Goal: Task Accomplishment & Management: Manage account settings

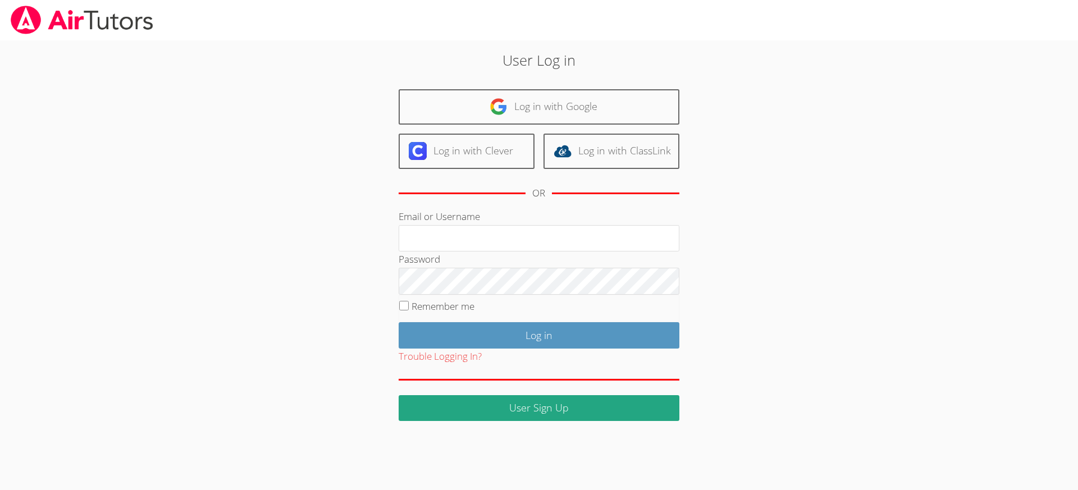
type input "revisedsat@gmail.com"
click at [403, 306] on input "Remember me" at bounding box center [404, 306] width 10 height 10
checkbox input "true"
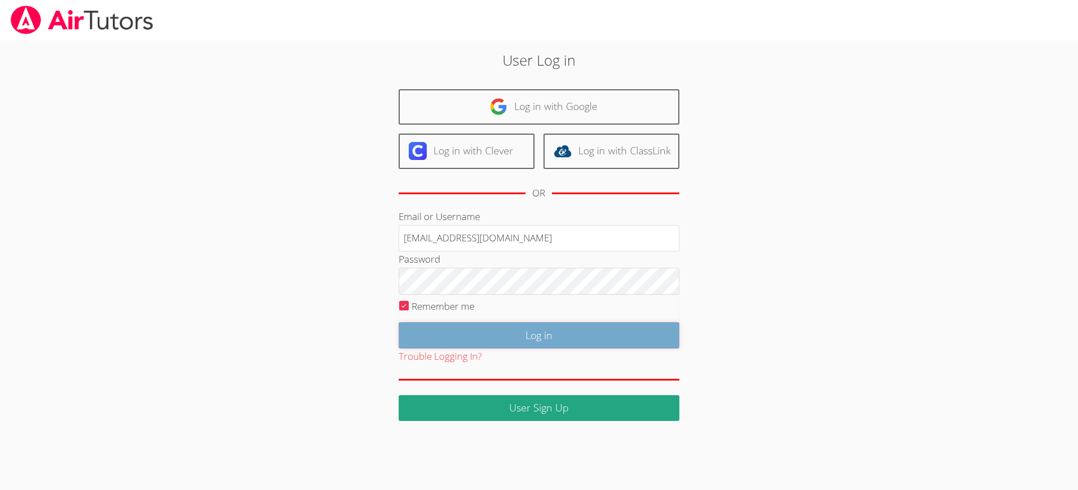
click at [478, 329] on input "Log in" at bounding box center [538, 335] width 281 height 26
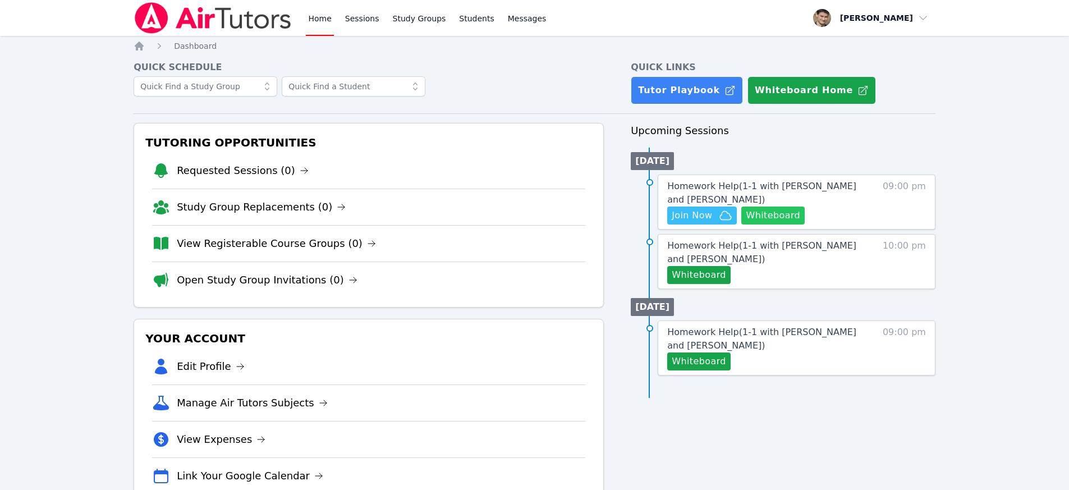
click at [774, 220] on button "Whiteboard" at bounding box center [772, 216] width 63 height 18
click at [699, 212] on span "Join Now" at bounding box center [692, 215] width 40 height 13
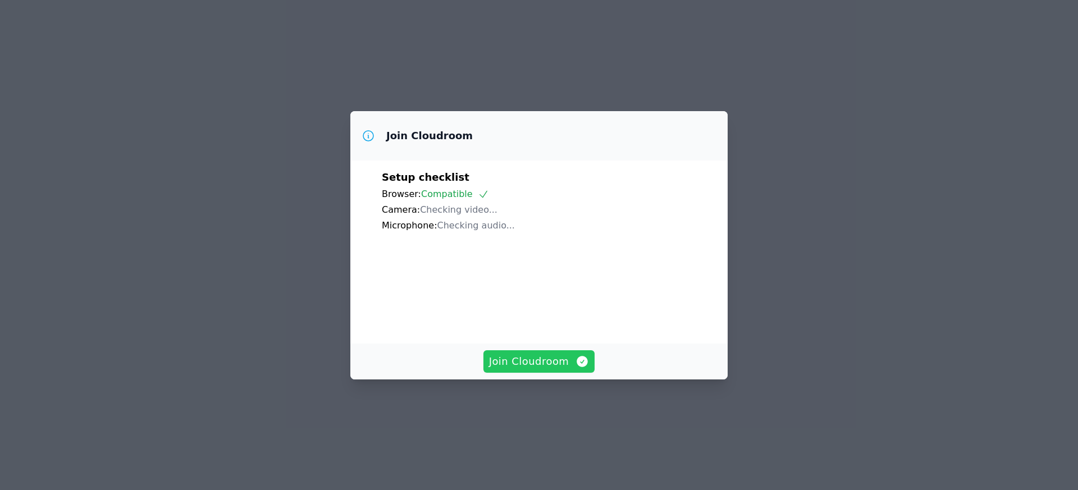
click at [549, 369] on span "Join Cloudroom" at bounding box center [539, 362] width 100 height 16
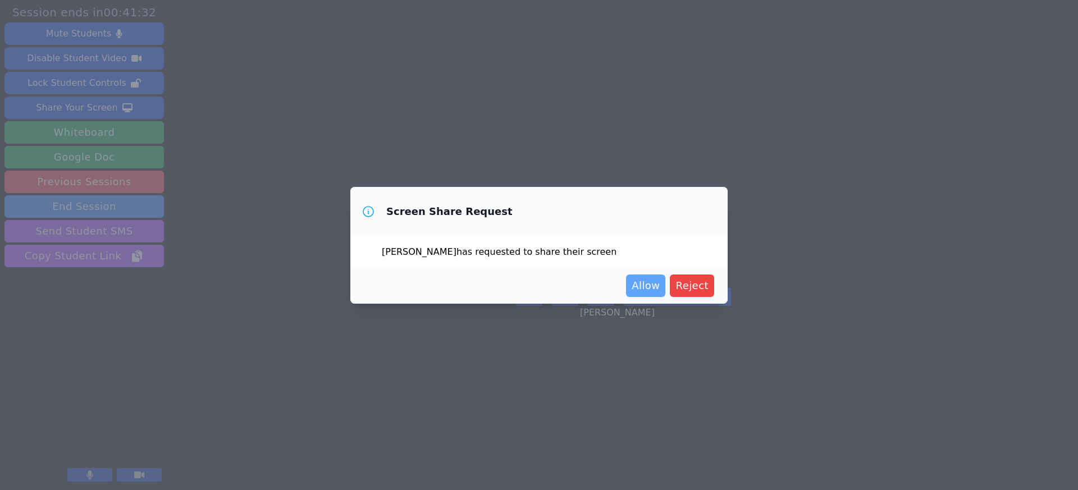
click at [647, 284] on span "Allow" at bounding box center [645, 286] width 28 height 16
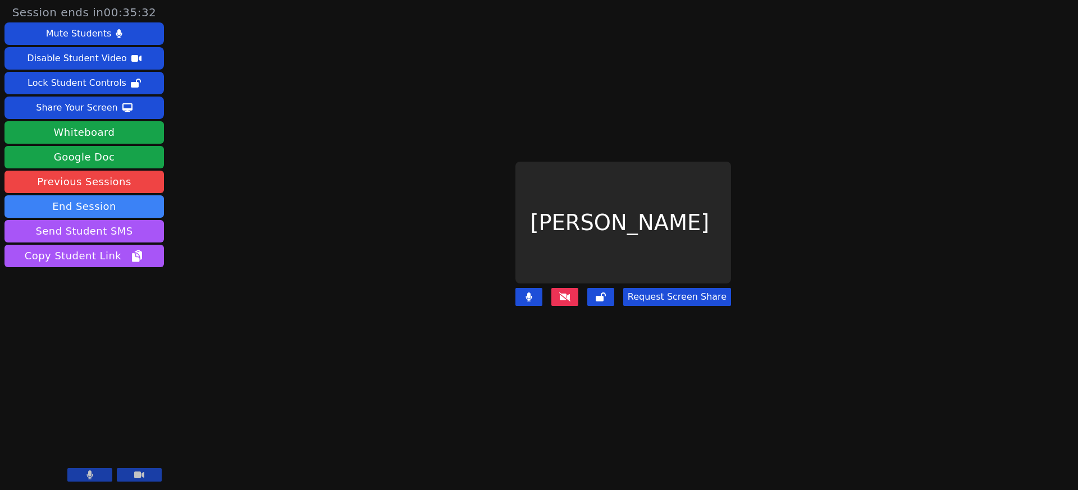
click at [565, 292] on icon at bounding box center [564, 296] width 11 height 9
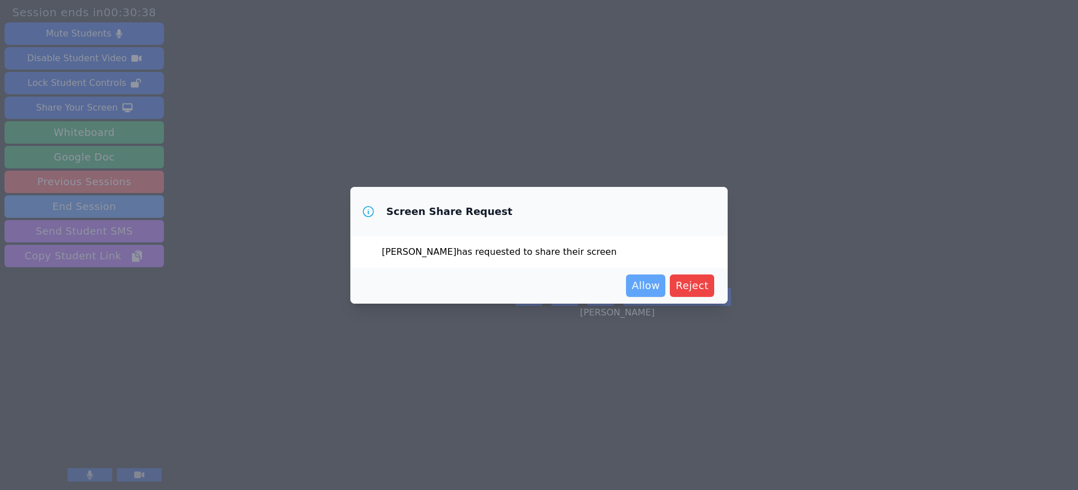
click at [651, 294] on button "Allow" at bounding box center [645, 285] width 39 height 22
click at [645, 285] on span "Allow" at bounding box center [645, 286] width 28 height 16
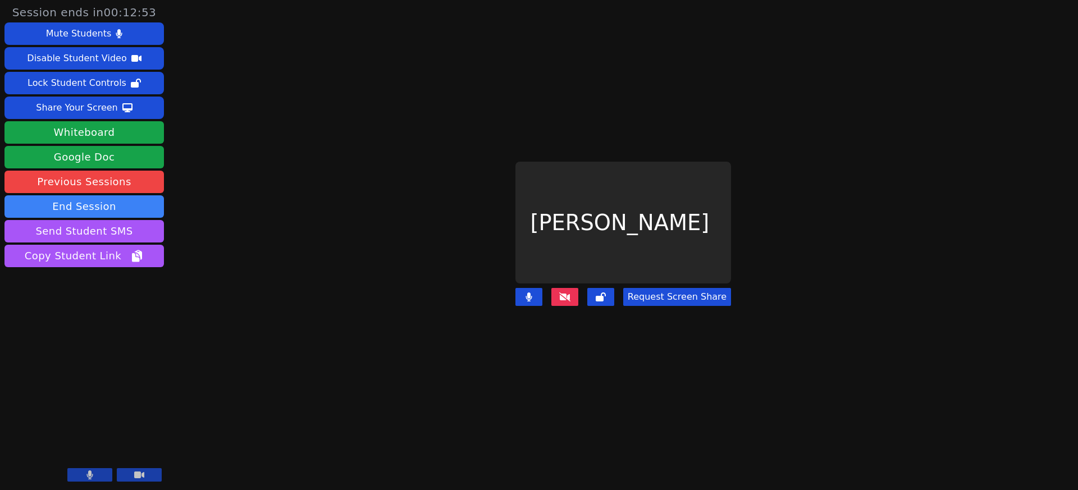
click at [684, 288] on button "Request Screen Share" at bounding box center [677, 297] width 108 height 18
click at [670, 292] on button "Request Screen Share" at bounding box center [677, 297] width 108 height 18
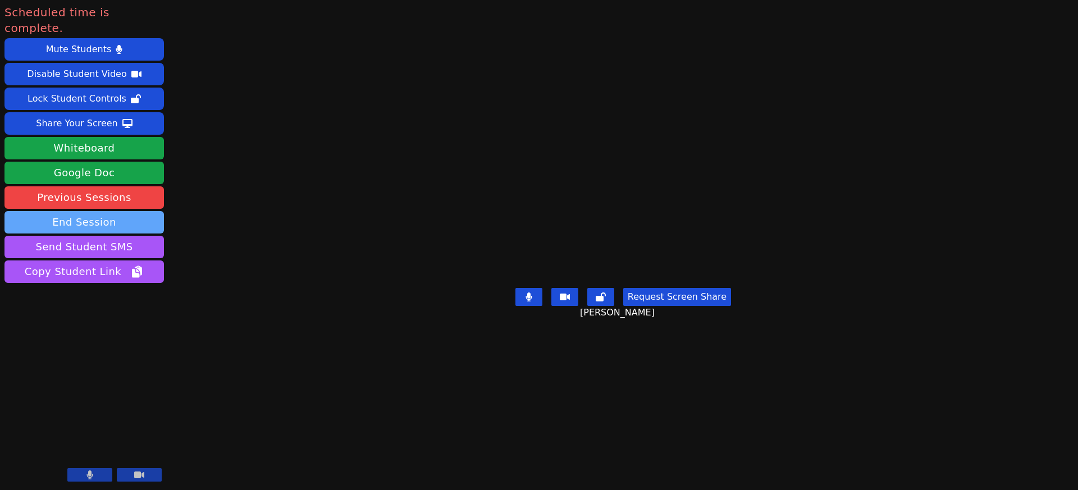
click at [78, 213] on button "End Session" at bounding box center [83, 222] width 159 height 22
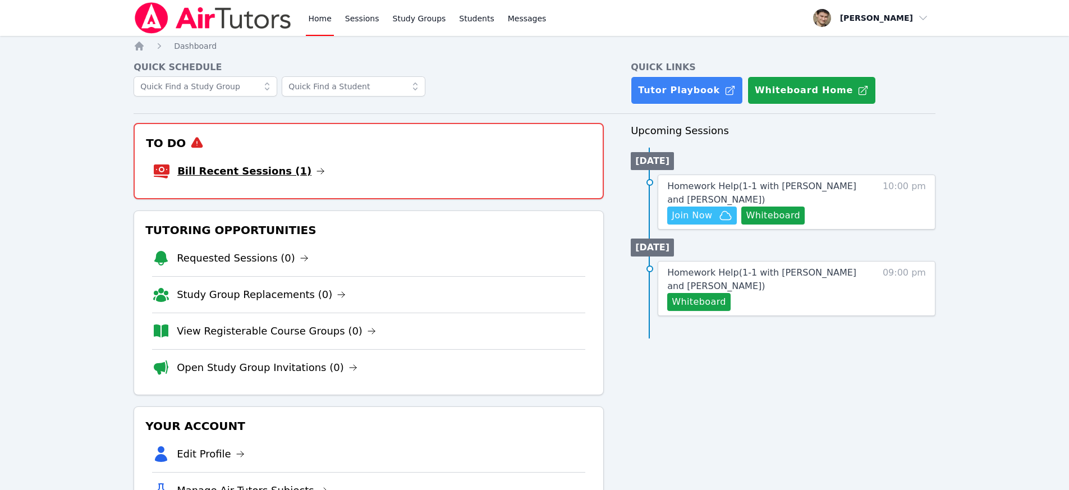
click at [272, 170] on link "Bill Recent Sessions (1)" at bounding box center [251, 171] width 148 height 16
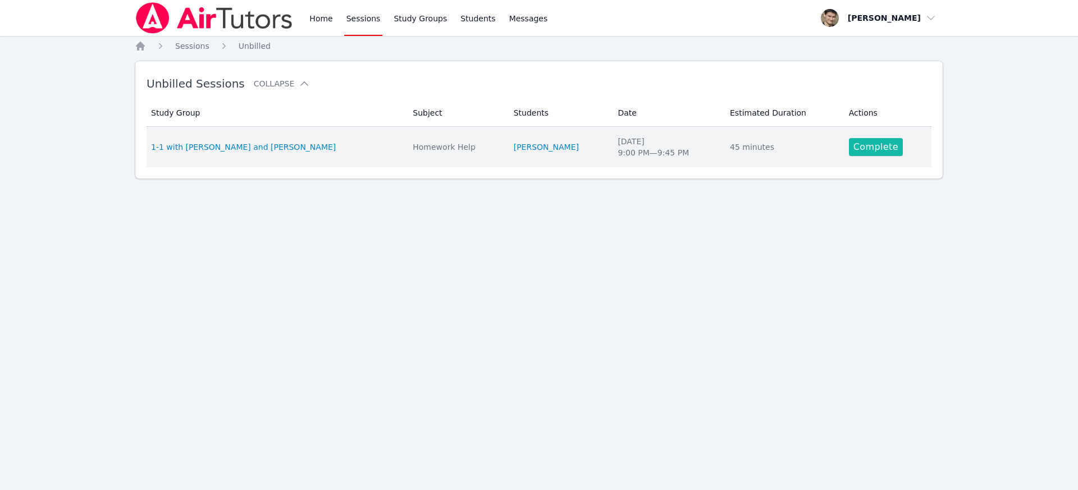
click at [883, 150] on link "Complete" at bounding box center [876, 147] width 54 height 18
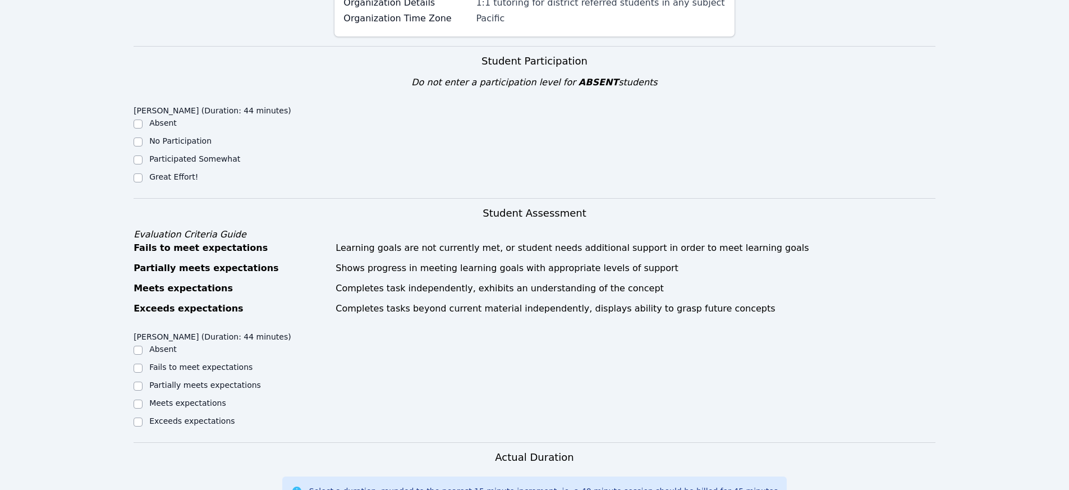
scroll to position [373, 0]
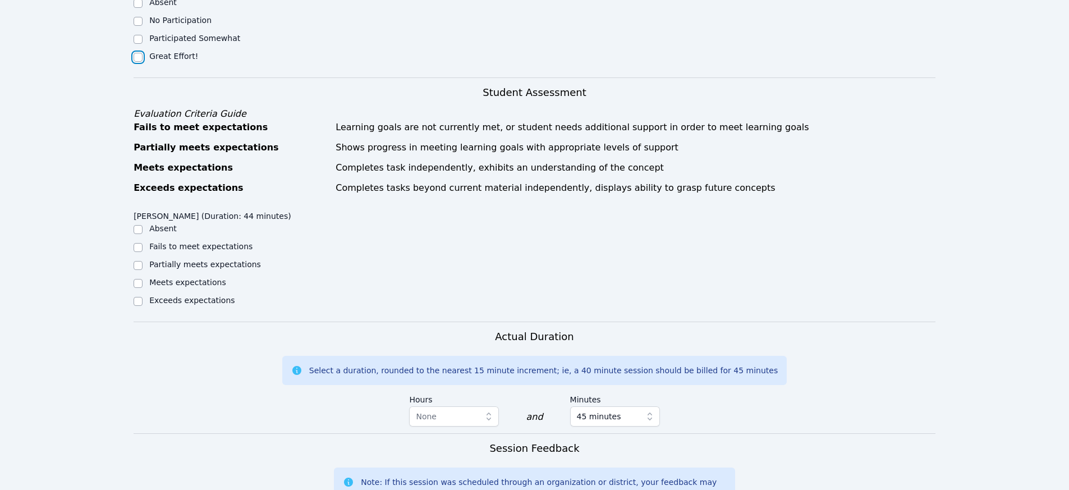
click at [138, 53] on input "Great Effort!" at bounding box center [138, 57] width 9 height 9
checkbox input "true"
click at [140, 279] on input "Meets expectations" at bounding box center [138, 283] width 9 height 9
checkbox input "true"
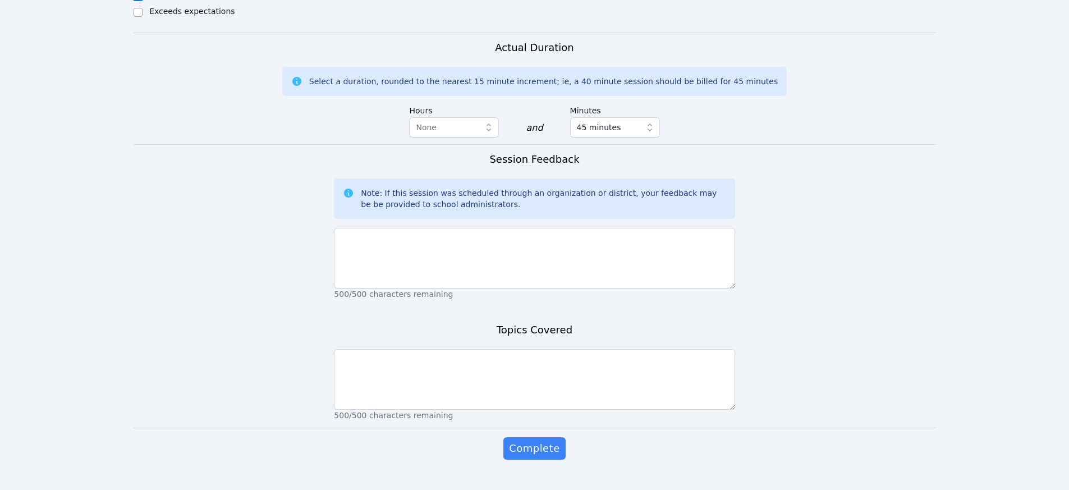
scroll to position [663, 0]
click at [384, 287] on p "500/500 characters remaining" at bounding box center [534, 292] width 401 height 11
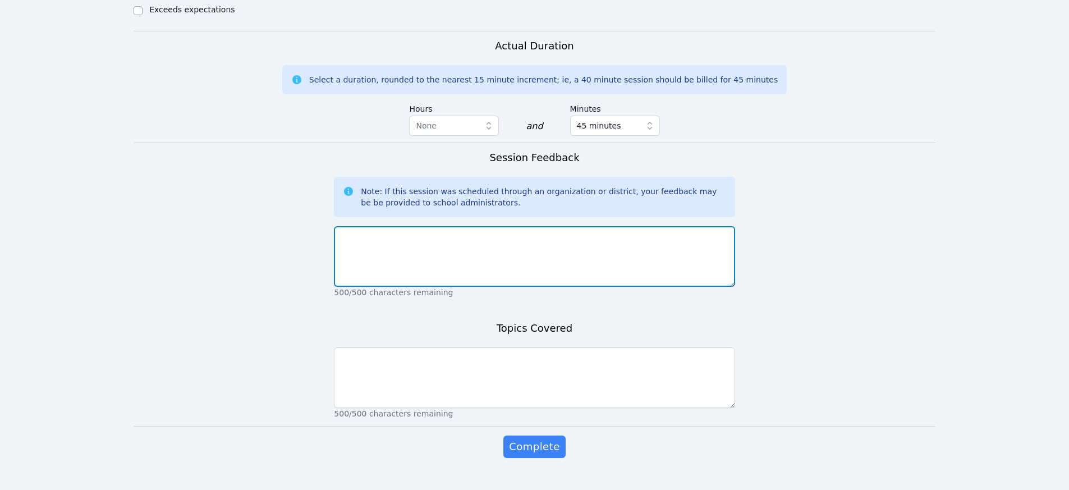
click at [388, 271] on textarea at bounding box center [534, 256] width 401 height 61
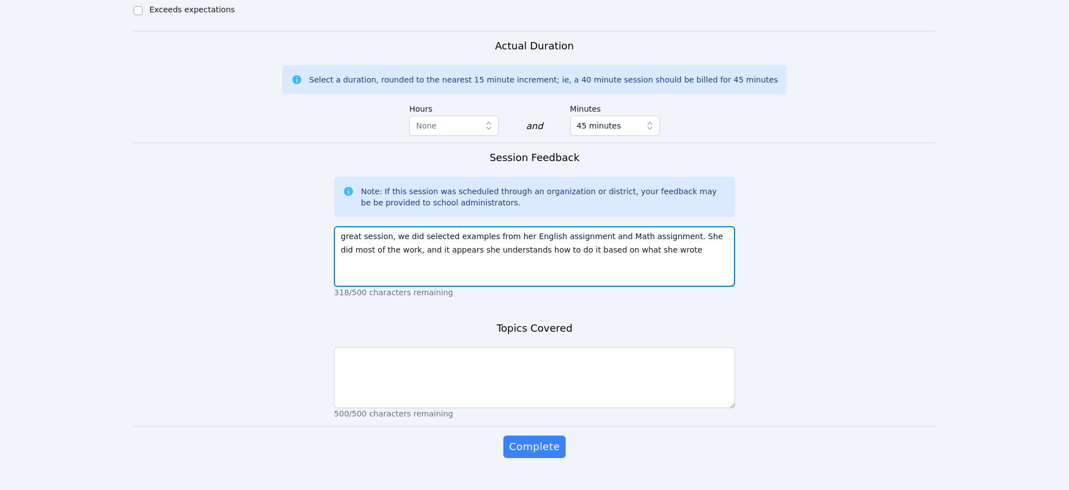
type textarea "great session, we did selected examples from her English assignment and Math as…"
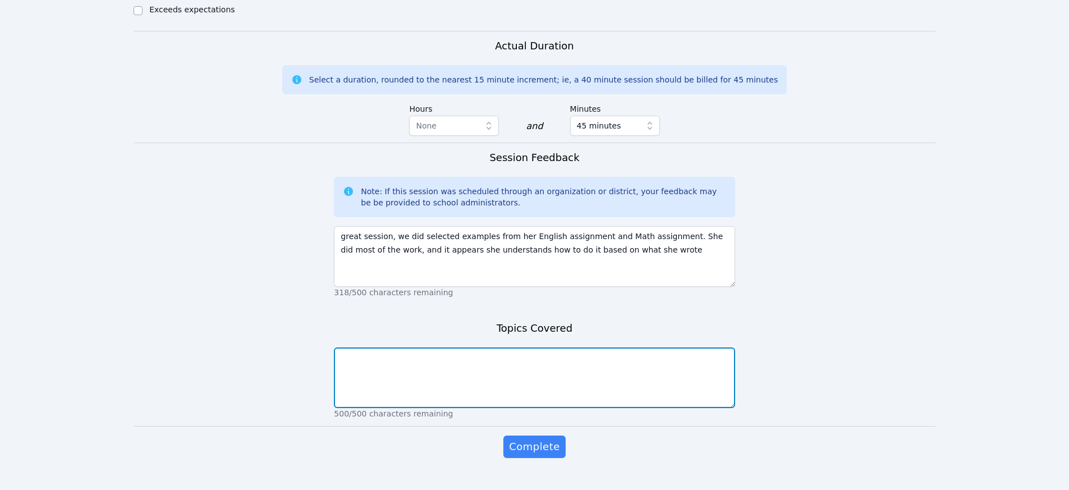
click at [349, 377] on textarea at bounding box center [534, 377] width 401 height 61
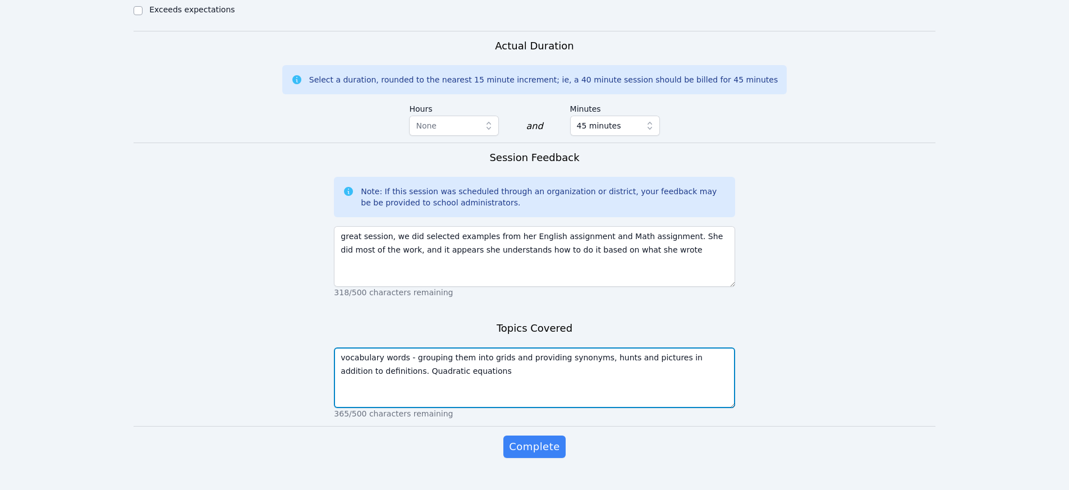
click at [388, 359] on textarea "vocabulary words - grouping them into grids and providing synonyms, hunts and p…" at bounding box center [534, 377] width 401 height 61
click at [516, 365] on textarea "vocabulary words - grouping them into grids and providing synonyms, hunts and p…" at bounding box center [534, 377] width 401 height 61
click at [629, 357] on textarea "vocabulary words - grouping them into grids and providing synonyms, hunts and p…" at bounding box center [534, 377] width 401 height 61
type textarea "vocabulary words - grouping them into grids and providing synonyms, hunts and p…"
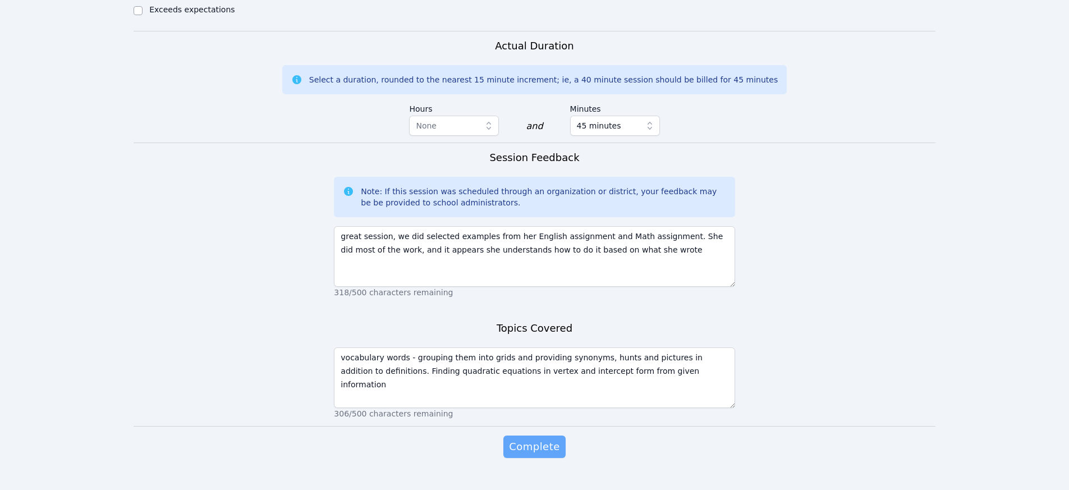
click at [538, 435] on button "Complete" at bounding box center [534, 446] width 62 height 22
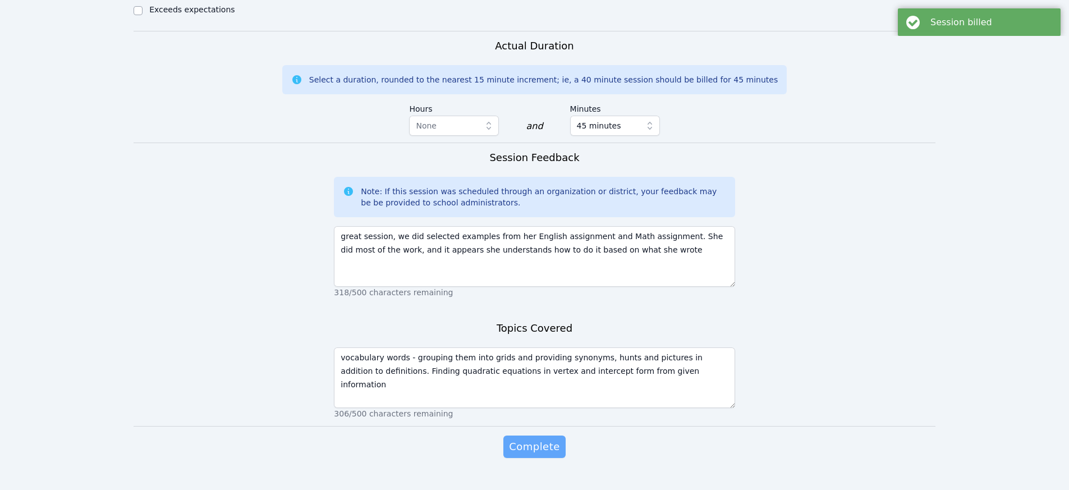
scroll to position [0, 0]
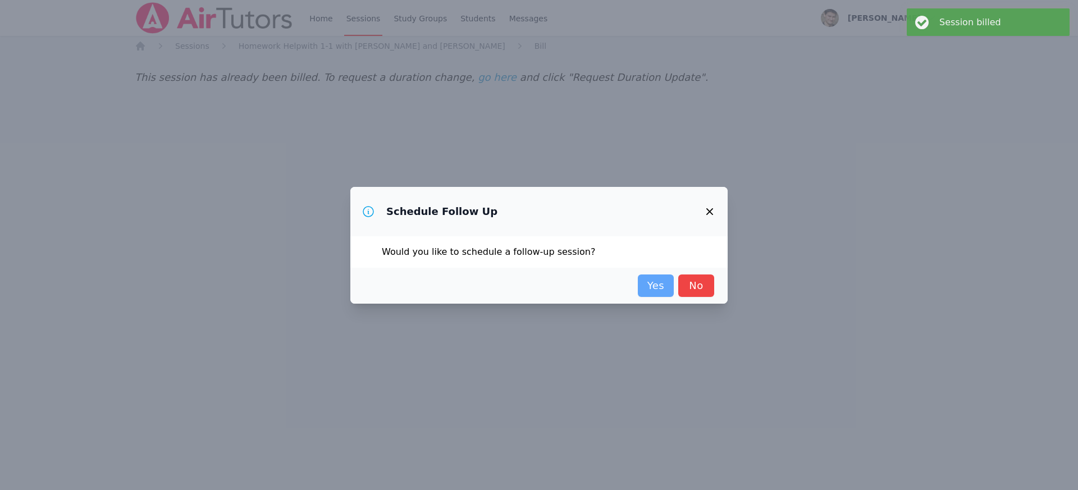
click at [650, 286] on link "Yes" at bounding box center [656, 285] width 36 height 22
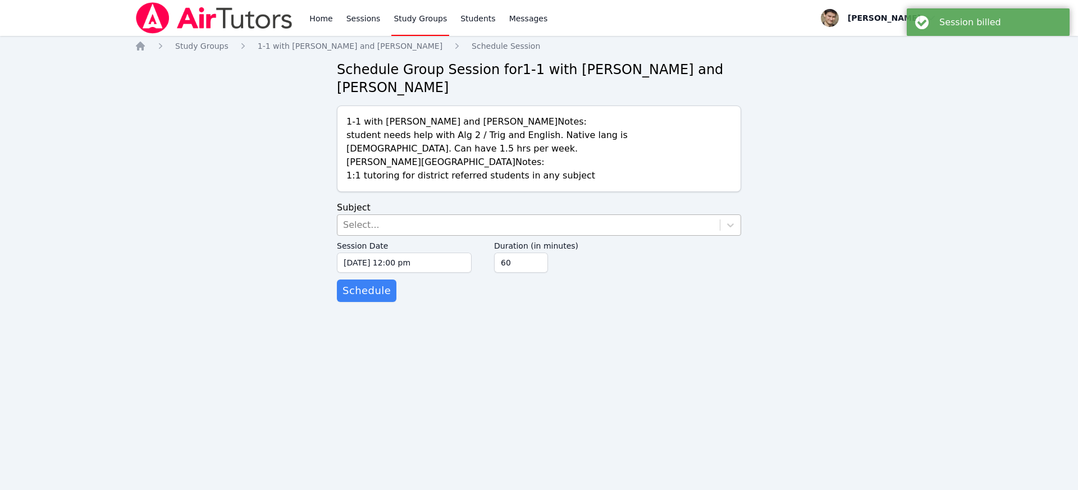
click at [378, 224] on div "Select..." at bounding box center [528, 225] width 382 height 20
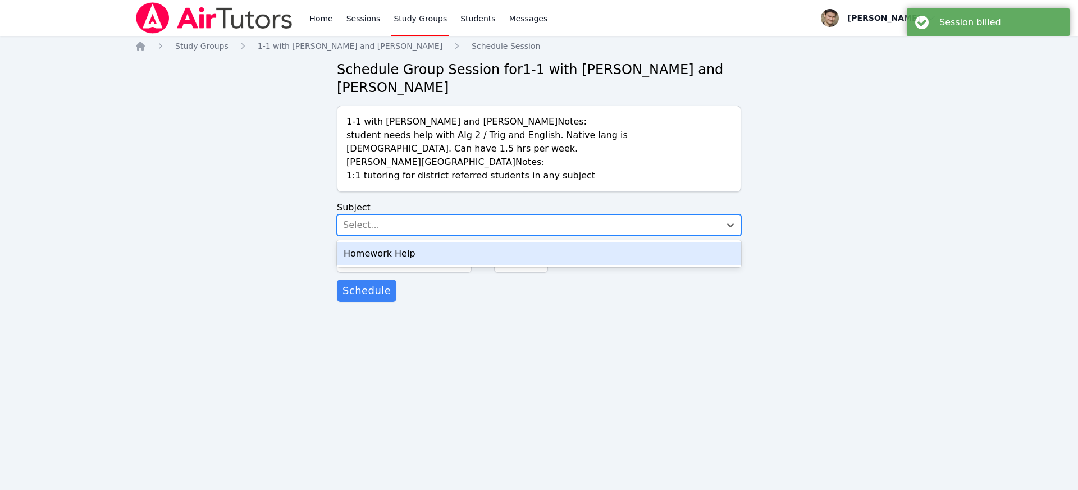
click at [366, 254] on div "Homework Help" at bounding box center [539, 253] width 404 height 22
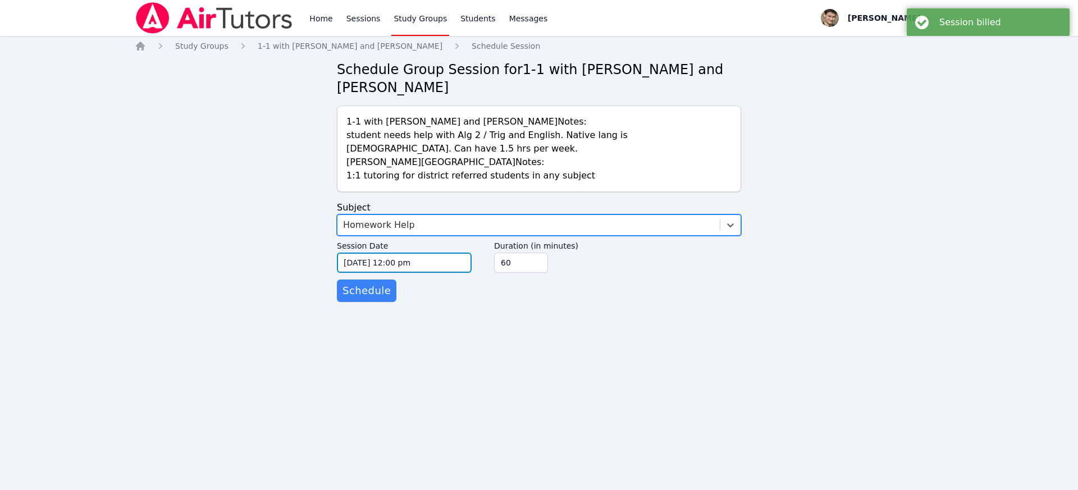
click at [363, 262] on input "09/25/2025 12:00 pm" at bounding box center [404, 263] width 135 height 20
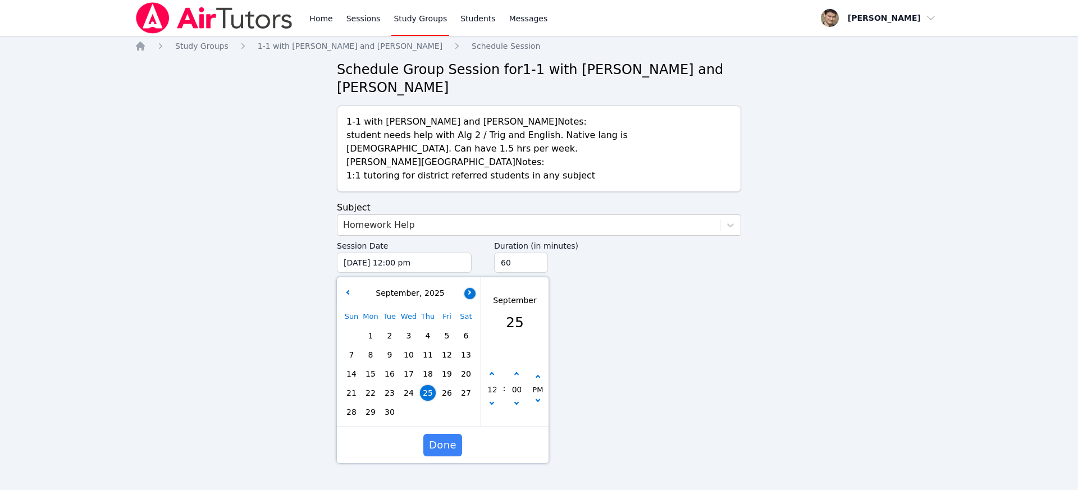
click at [472, 292] on button "button" at bounding box center [469, 293] width 11 height 11
click at [414, 333] on span "1" at bounding box center [409, 336] width 16 height 16
click at [492, 374] on icon "button" at bounding box center [491, 374] width 4 height 4
type input "10/01/2025 01:00 pm"
type input "01"
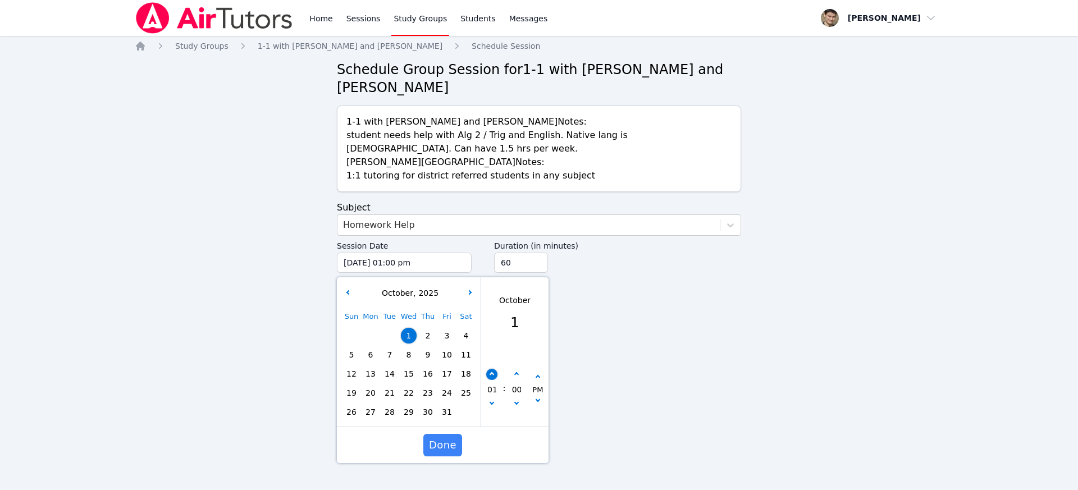
click at [492, 374] on icon "button" at bounding box center [491, 374] width 4 height 4
type input "10/01/2025 02:00 pm"
type input "02"
click at [492, 374] on icon "button" at bounding box center [491, 374] width 4 height 4
type input "10/01/2025 03:00 pm"
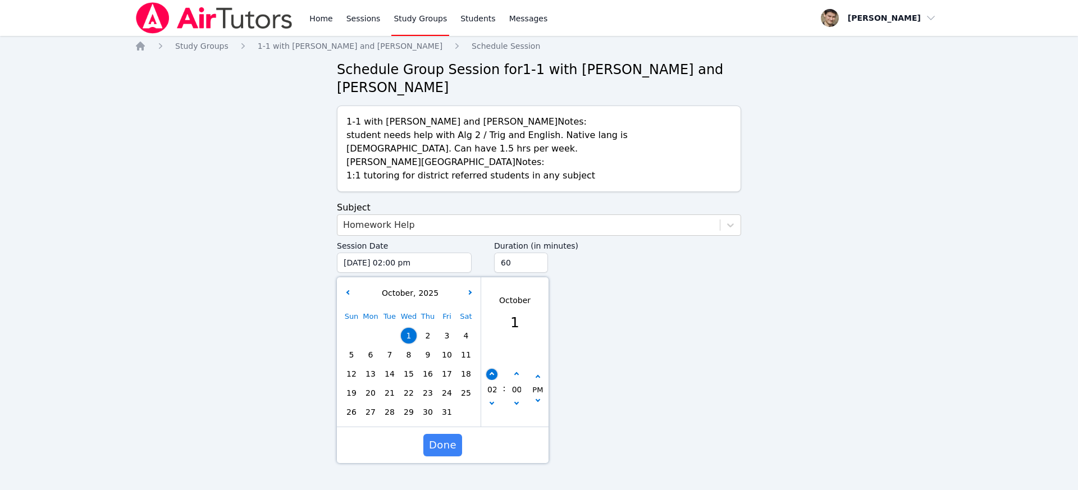
type input "03"
click at [492, 374] on icon "button" at bounding box center [491, 374] width 4 height 4
type input "10/01/2025 04:00 pm"
type input "04"
click at [492, 374] on icon "button" at bounding box center [491, 374] width 4 height 4
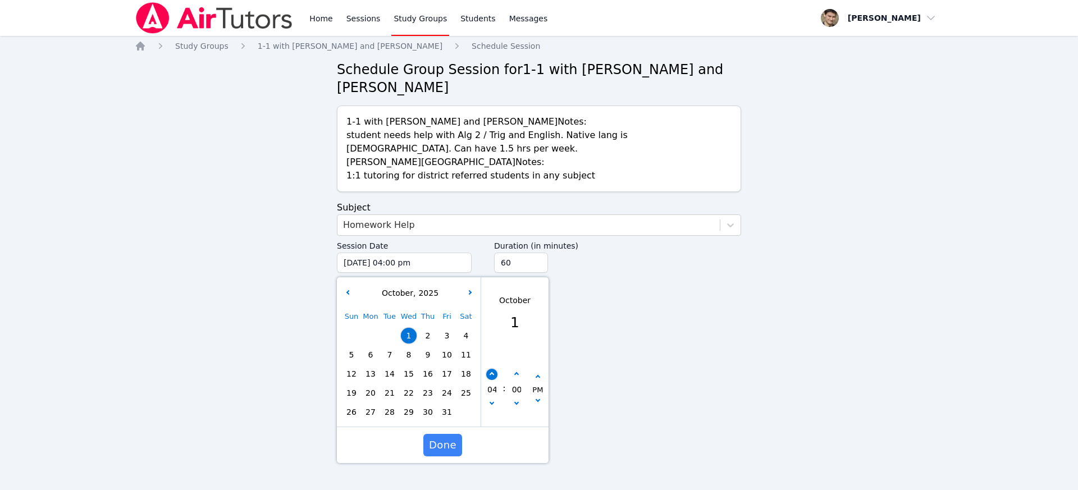
type input "10/01/2025 05:00 pm"
type input "05"
click at [492, 374] on icon "button" at bounding box center [491, 374] width 4 height 4
type input "10/01/2025 06:00 pm"
type input "06"
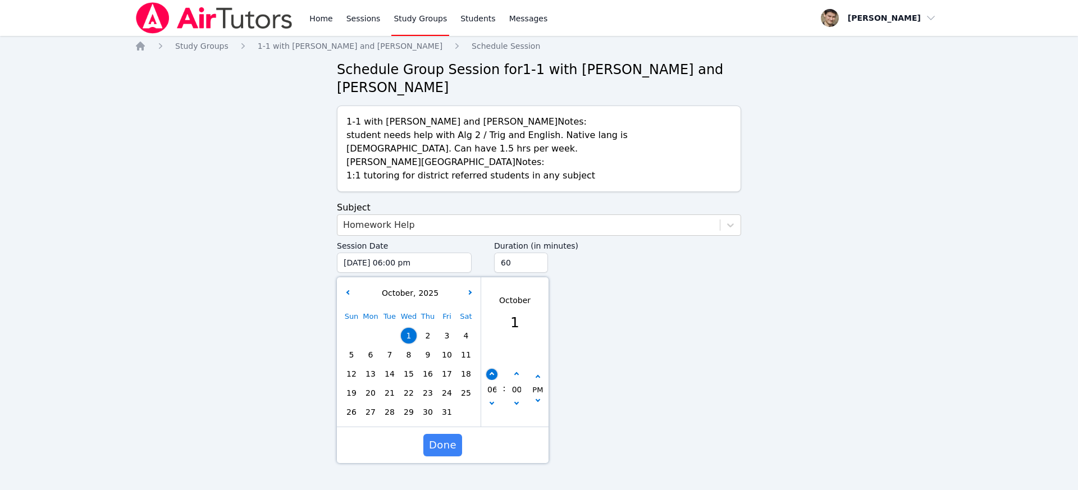
click at [492, 374] on icon "button" at bounding box center [491, 374] width 4 height 4
type input "10/01/2025 07:00 pm"
type input "07"
click at [492, 374] on icon "button" at bounding box center [491, 374] width 4 height 4
type input "10/01/2025 08:00 pm"
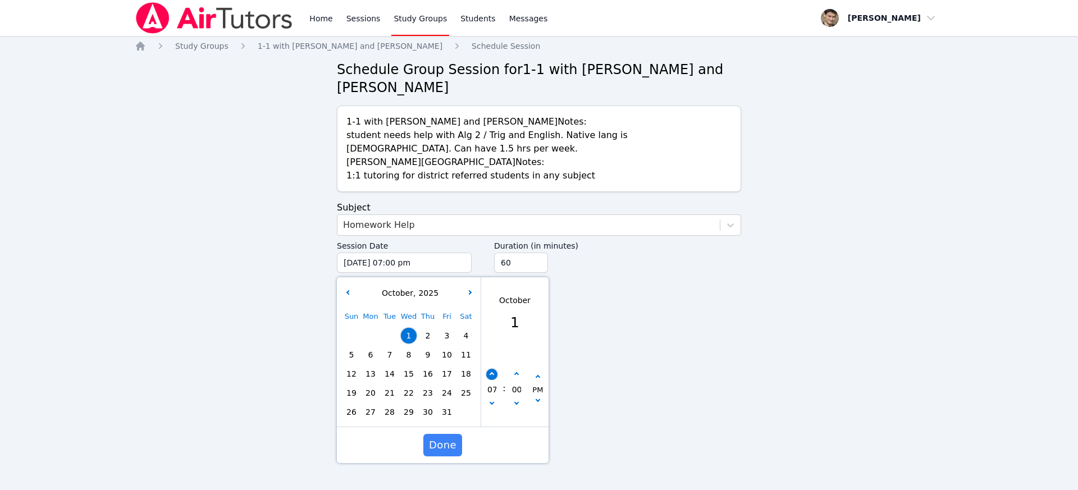
type input "08"
click at [492, 374] on icon "button" at bounding box center [491, 374] width 4 height 4
type input "10/01/2025 09:00 pm"
type input "09"
click at [492, 374] on icon "button" at bounding box center [491, 374] width 4 height 4
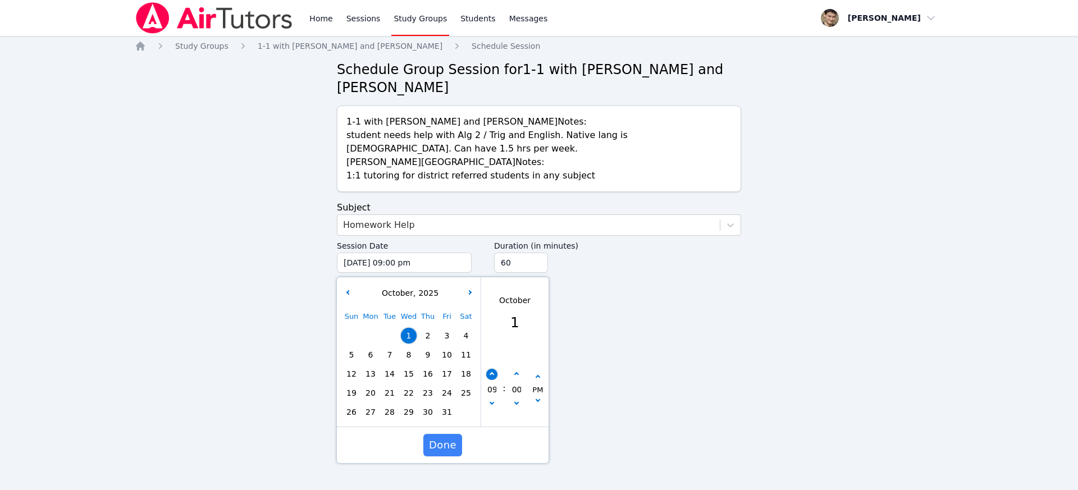
type input "10/01/2025 10:00 pm"
type input "10"
click at [493, 404] on button "button" at bounding box center [491, 404] width 11 height 11
type input "10/01/2025 09:00 pm"
type input "09"
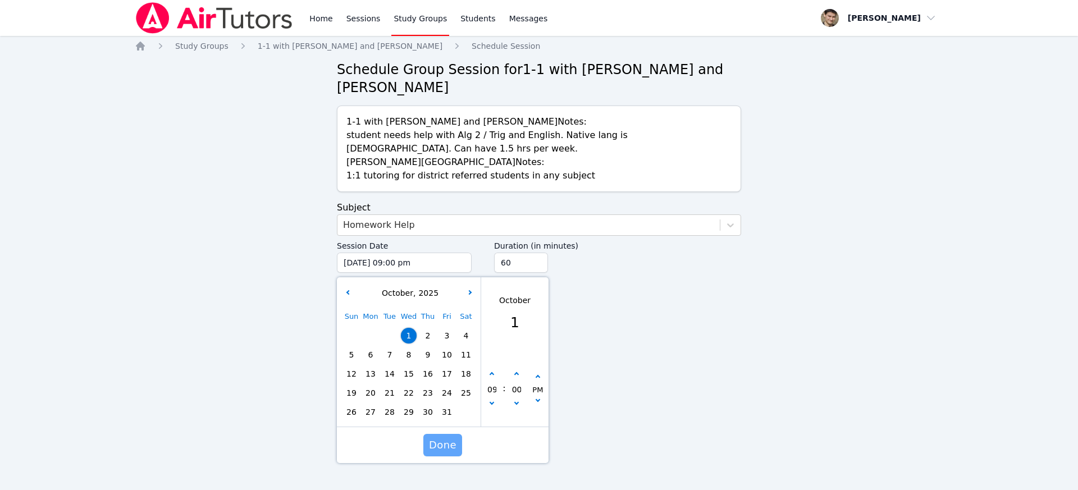
click at [439, 445] on span "Done" at bounding box center [442, 445] width 27 height 16
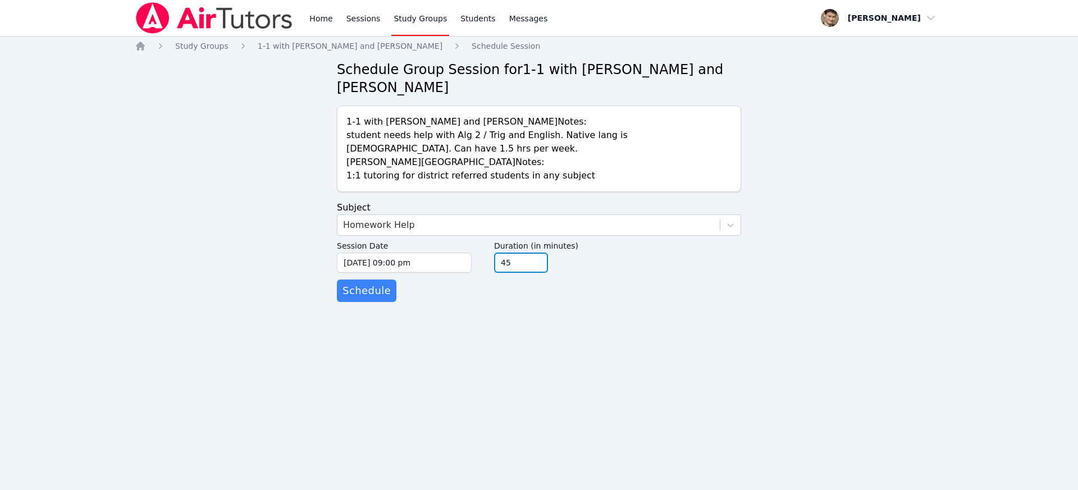
type input "45"
click at [538, 267] on input "45" at bounding box center [521, 263] width 54 height 20
click at [366, 296] on span "Schedule" at bounding box center [366, 291] width 48 height 16
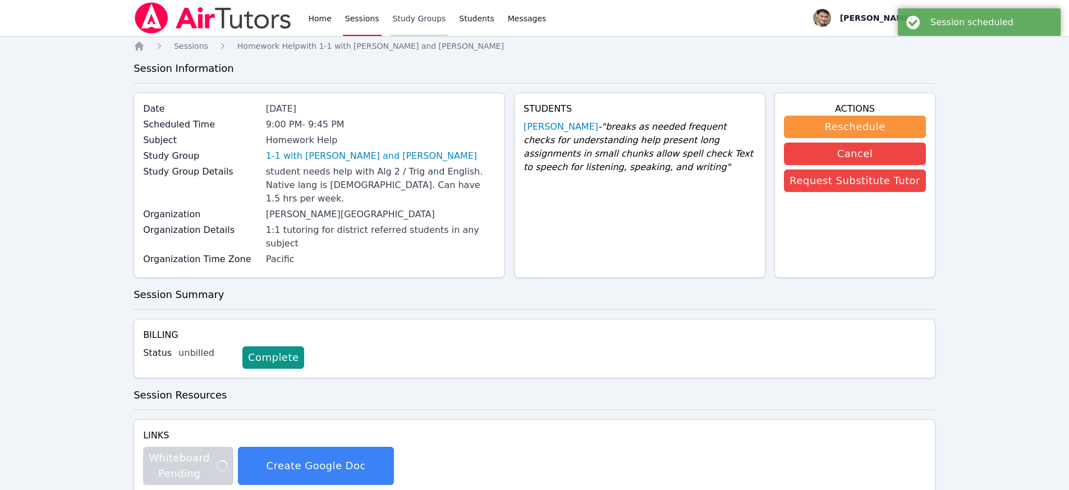
click at [423, 21] on link "Study Groups" at bounding box center [420, 18] width 58 height 36
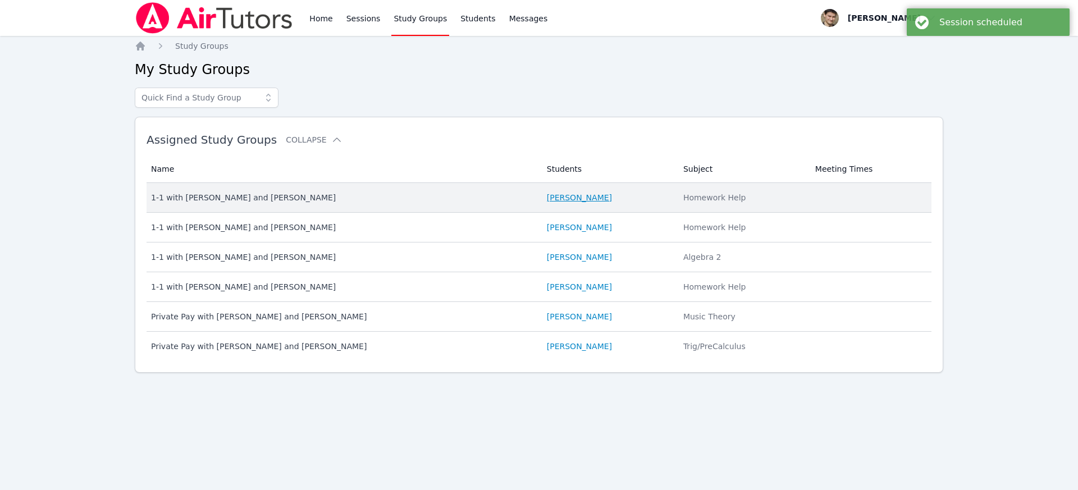
click at [571, 202] on link "Zara Aglaganova" at bounding box center [579, 197] width 65 height 11
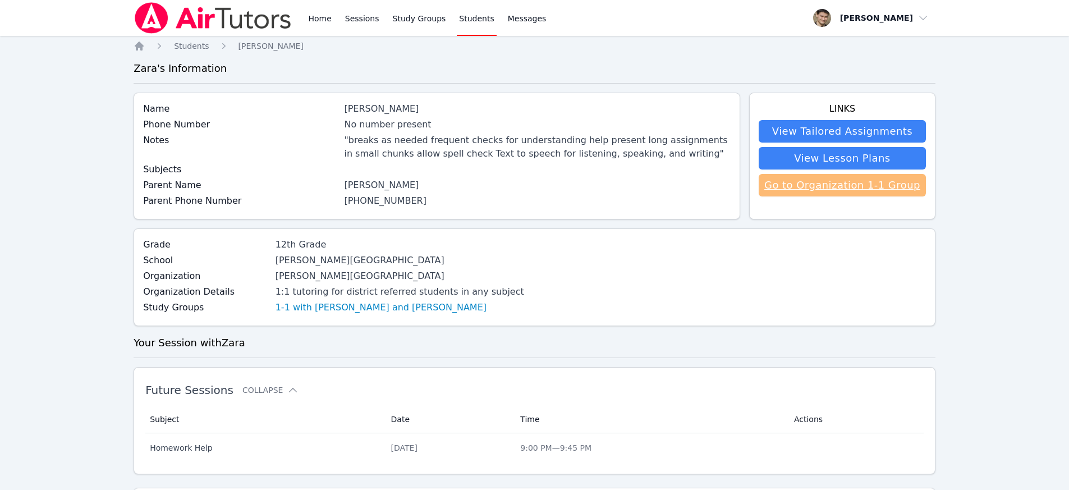
click at [850, 189] on link "Go to Organization 1-1 Group" at bounding box center [842, 185] width 167 height 22
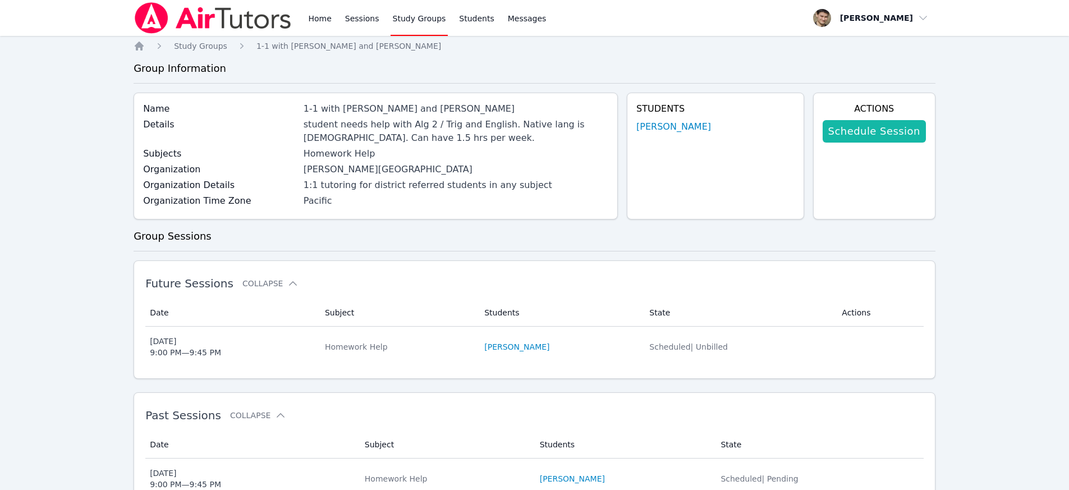
click at [862, 133] on link "Schedule Session" at bounding box center [874, 131] width 103 height 22
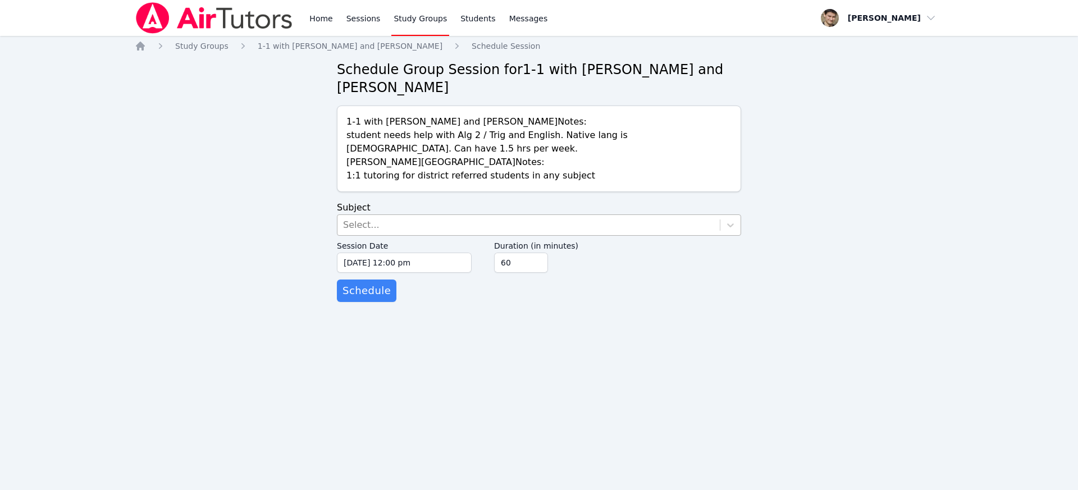
click at [402, 228] on div "Select..." at bounding box center [528, 225] width 382 height 20
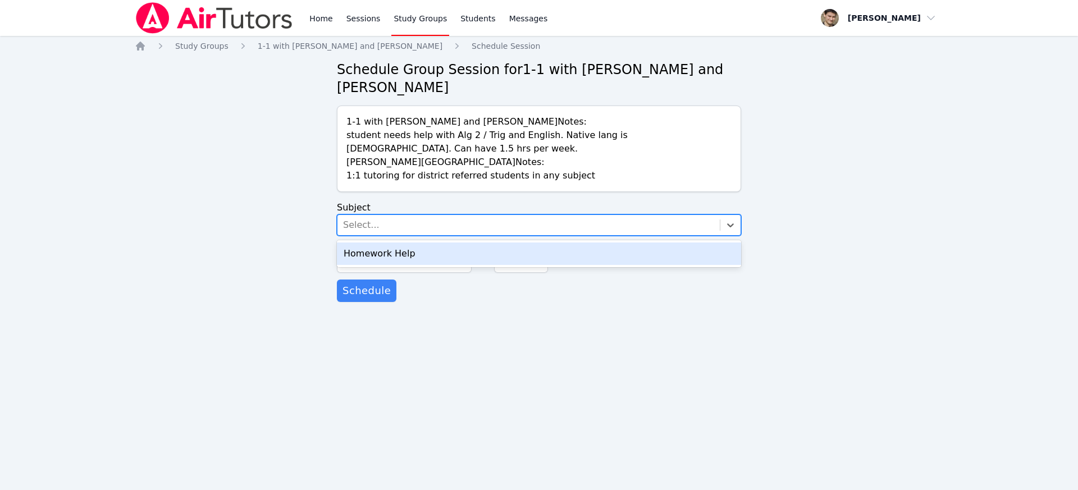
click at [393, 253] on div "Homework Help" at bounding box center [539, 253] width 404 height 22
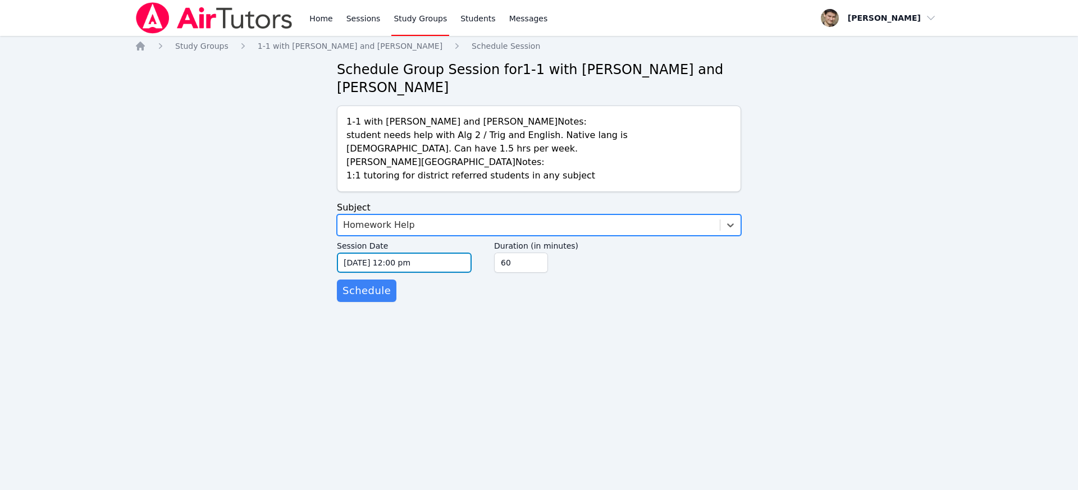
click at [386, 265] on input "09/25/2025 12:00 pm" at bounding box center [404, 263] width 135 height 20
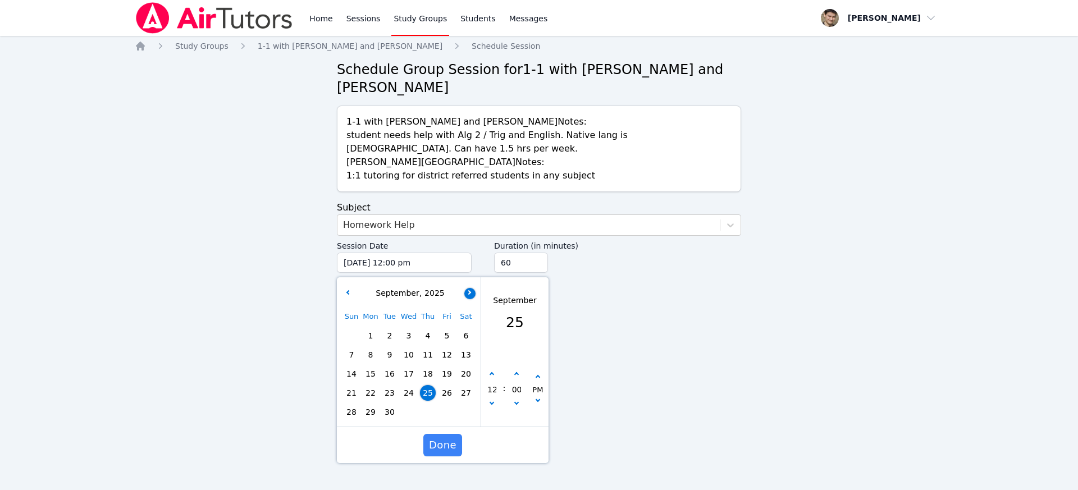
click at [468, 299] on button "button" at bounding box center [469, 293] width 11 height 11
click at [438, 336] on div "3" at bounding box center [446, 335] width 19 height 19
click at [429, 336] on span "2" at bounding box center [428, 336] width 16 height 16
click at [494, 375] on button "button" at bounding box center [491, 374] width 11 height 11
type input "10/02/2025 01:00 pm"
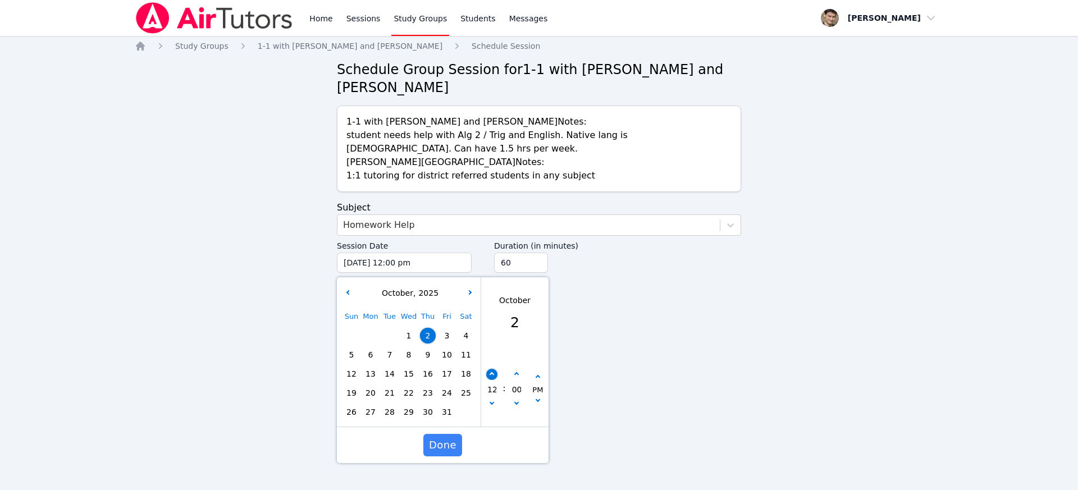
type input "01"
click at [494, 375] on button "button" at bounding box center [491, 374] width 11 height 11
type input "10/02/2025 02:00 pm"
type input "02"
click at [494, 375] on button "button" at bounding box center [491, 374] width 11 height 11
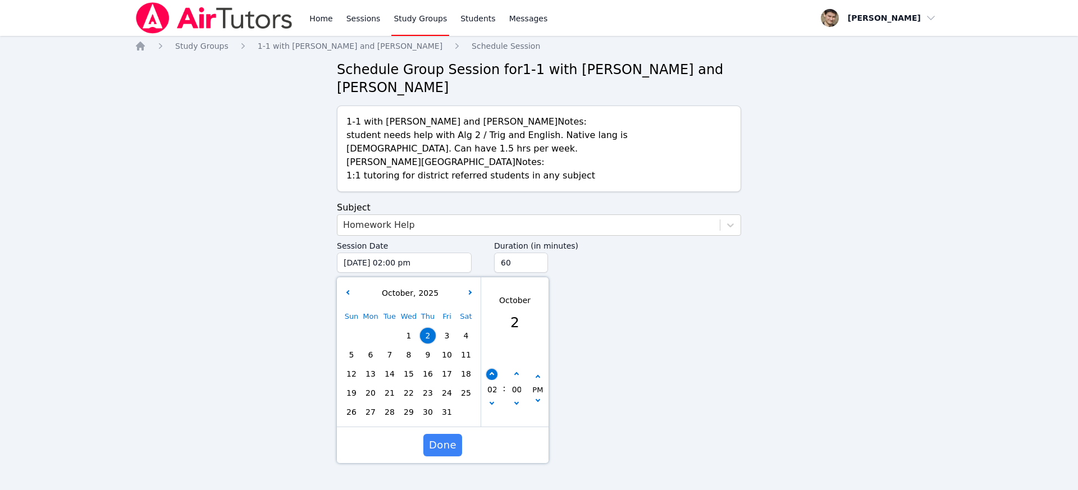
type input "10/02/2025 03:00 pm"
type input "03"
click at [494, 375] on button "button" at bounding box center [491, 374] width 11 height 11
type input "10/02/2025 04:00 pm"
type input "04"
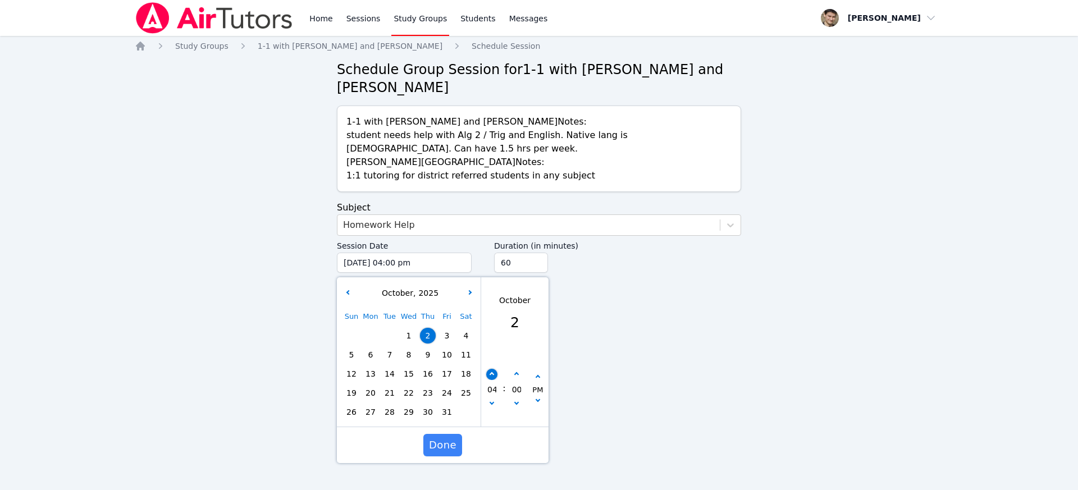
click at [494, 375] on button "button" at bounding box center [491, 374] width 11 height 11
type input "10/02/2025 05:00 pm"
type input "05"
click at [494, 375] on button "button" at bounding box center [491, 374] width 11 height 11
type input "10/02/2025 06:00 pm"
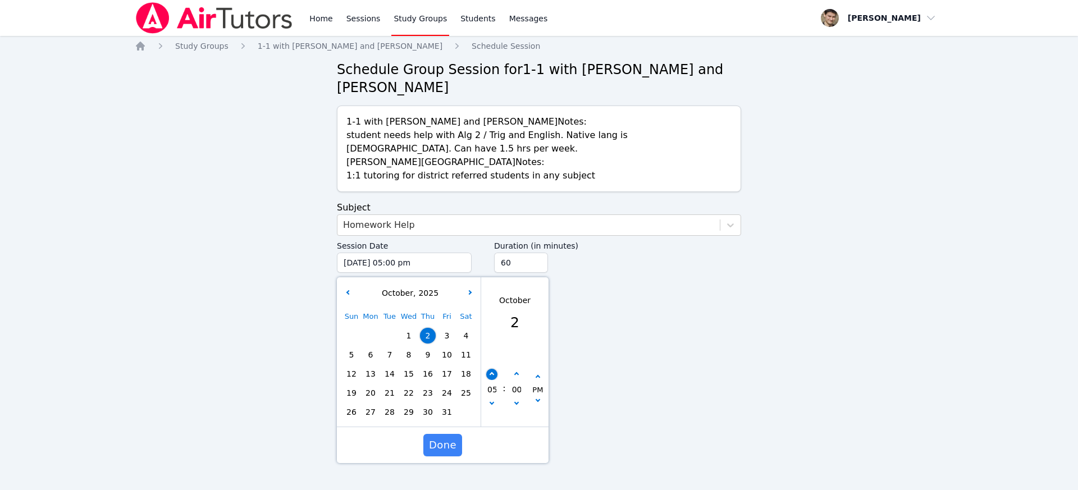
type input "06"
click at [494, 375] on button "button" at bounding box center [491, 374] width 11 height 11
type input "10/02/2025 07:00 pm"
type input "07"
click at [494, 375] on button "button" at bounding box center [491, 374] width 11 height 11
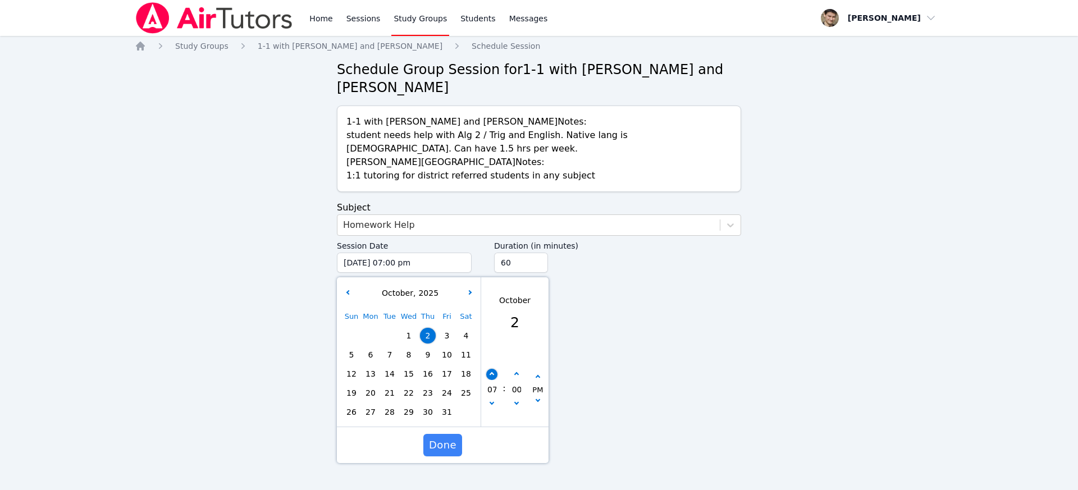
type input "10/02/2025 08:00 pm"
type input "08"
click at [494, 375] on button "button" at bounding box center [491, 374] width 11 height 11
type input "10/02/2025 09:00 pm"
type input "09"
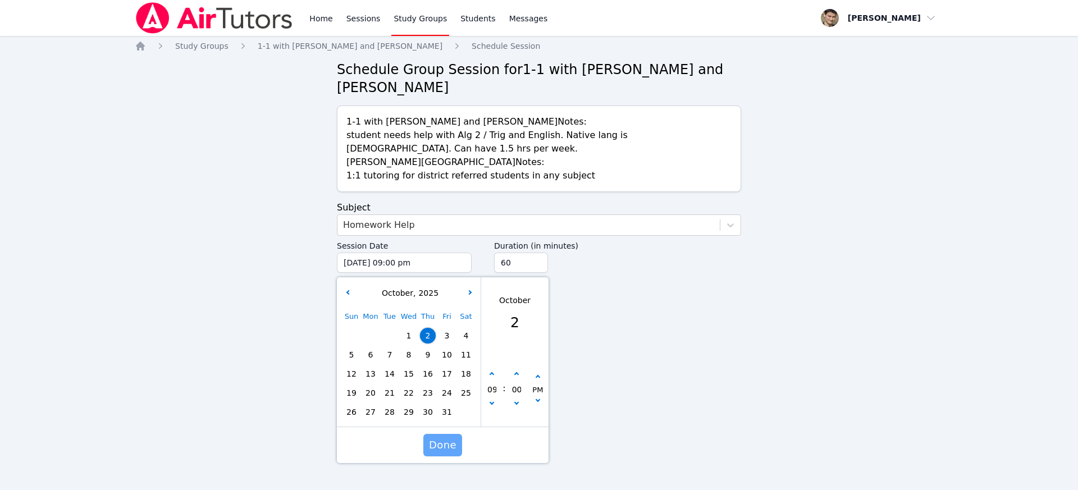
click at [444, 450] on span "Done" at bounding box center [442, 445] width 27 height 16
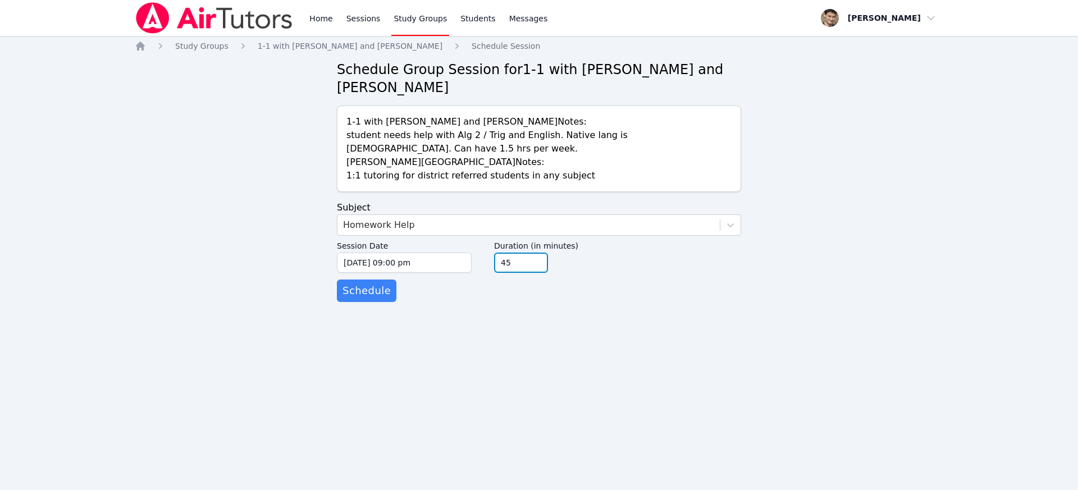
type input "45"
click at [538, 265] on input "45" at bounding box center [521, 263] width 54 height 20
click at [368, 288] on span "Schedule" at bounding box center [366, 291] width 48 height 16
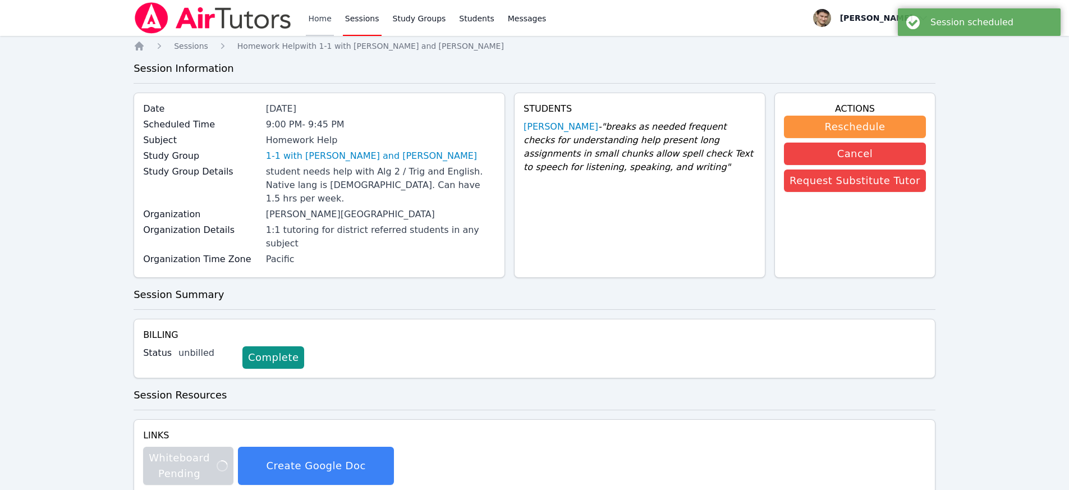
click at [325, 17] on link "Home" at bounding box center [319, 18] width 27 height 36
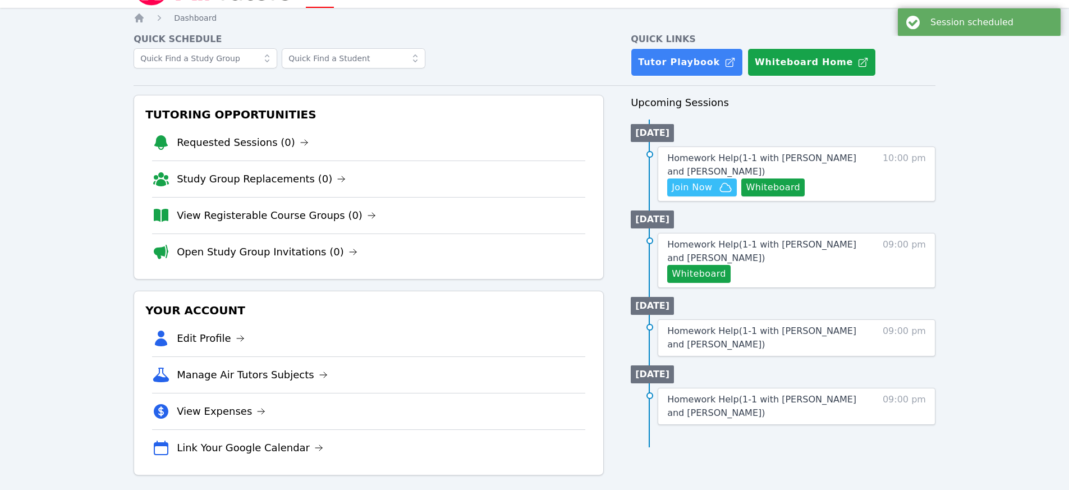
scroll to position [36, 0]
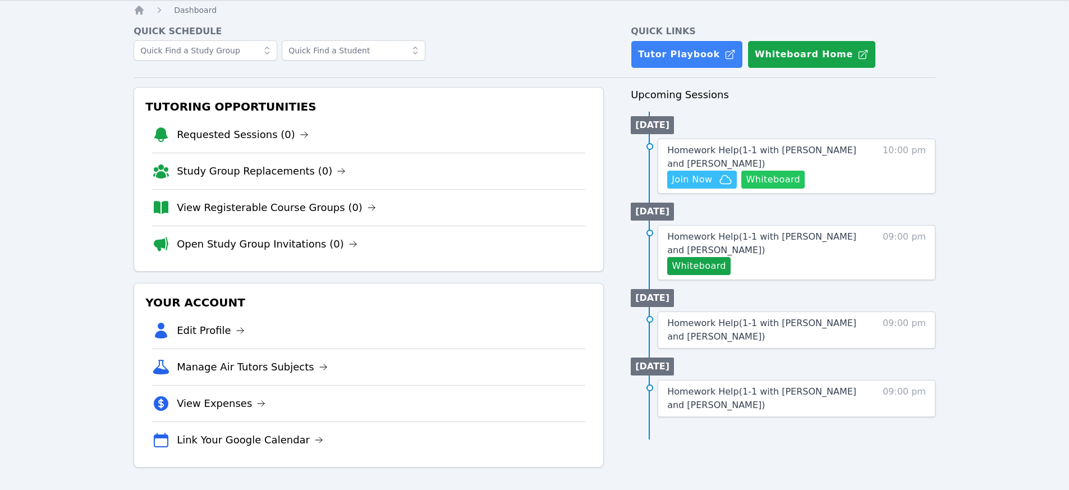
click at [764, 182] on button "Whiteboard" at bounding box center [772, 180] width 63 height 18
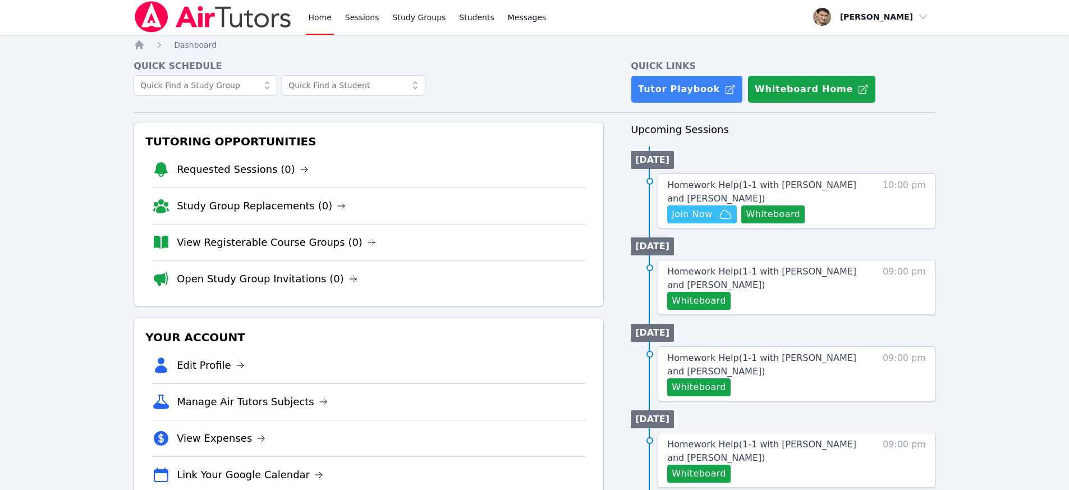
scroll to position [0, 0]
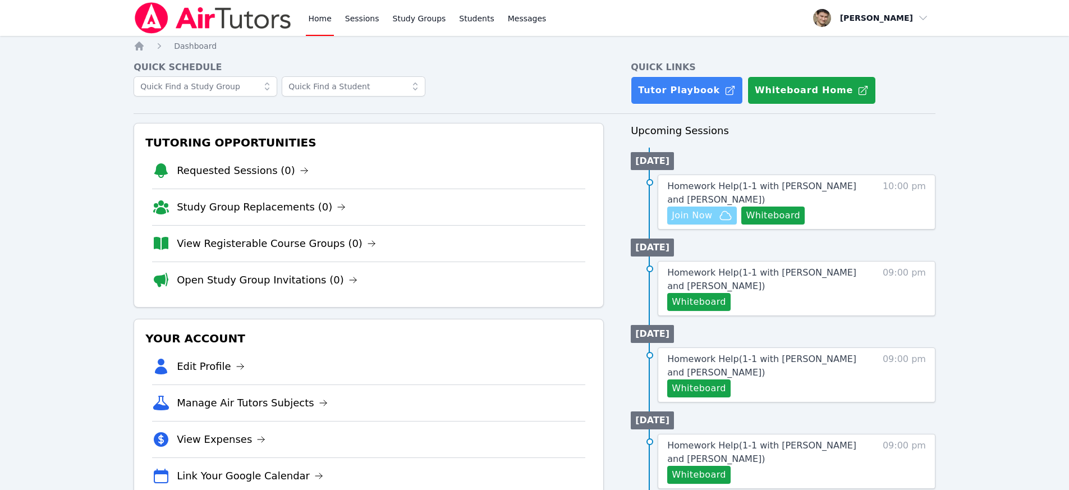
click at [695, 210] on span "Join Now" at bounding box center [692, 215] width 40 height 13
click at [355, 13] on link "Sessions" at bounding box center [362, 18] width 39 height 36
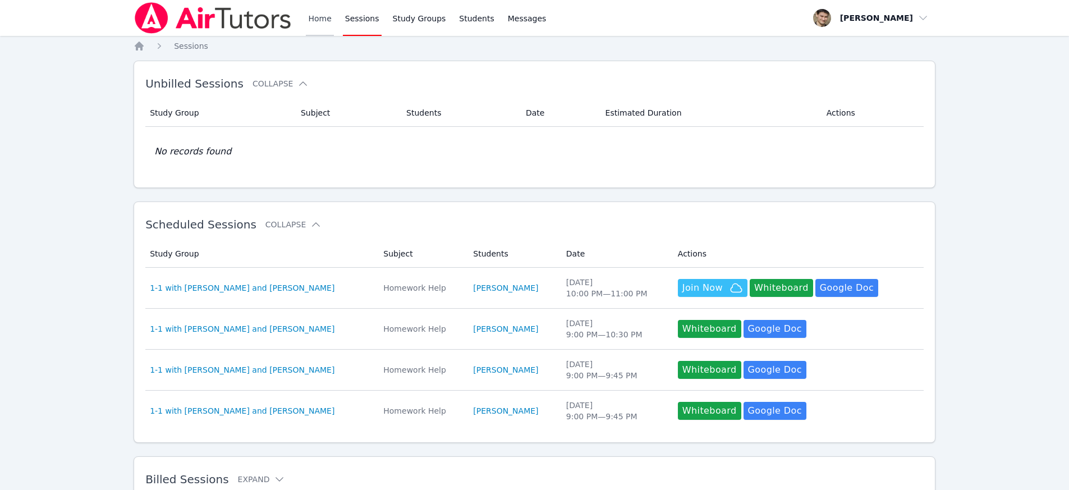
click at [314, 10] on link "Home" at bounding box center [319, 18] width 27 height 36
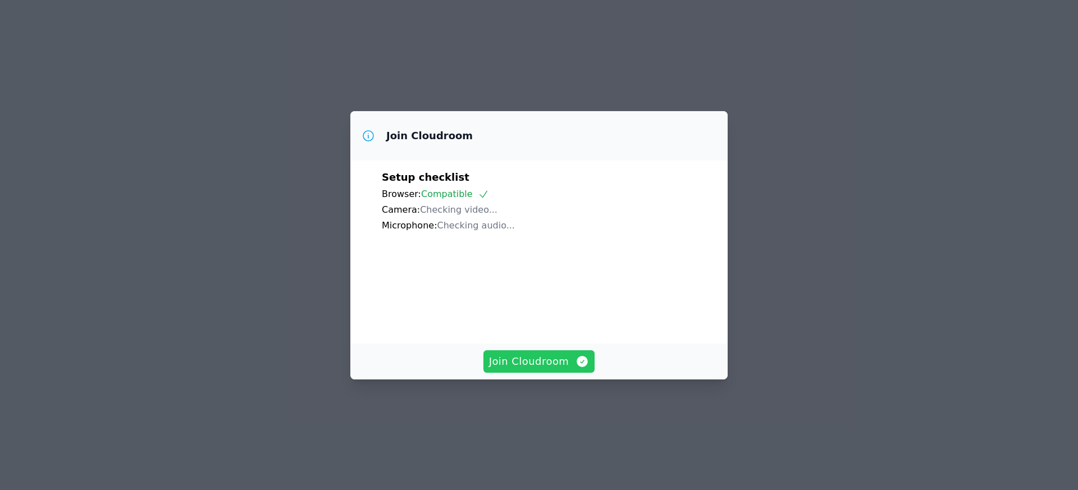
click at [521, 369] on span "Join Cloudroom" at bounding box center [539, 362] width 100 height 16
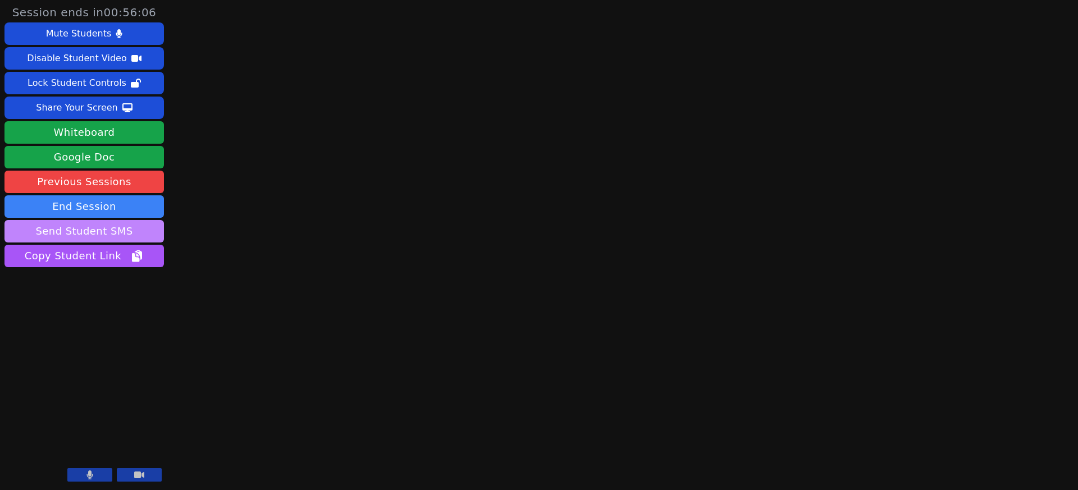
click at [116, 223] on button "Send Student SMS" at bounding box center [83, 231] width 159 height 22
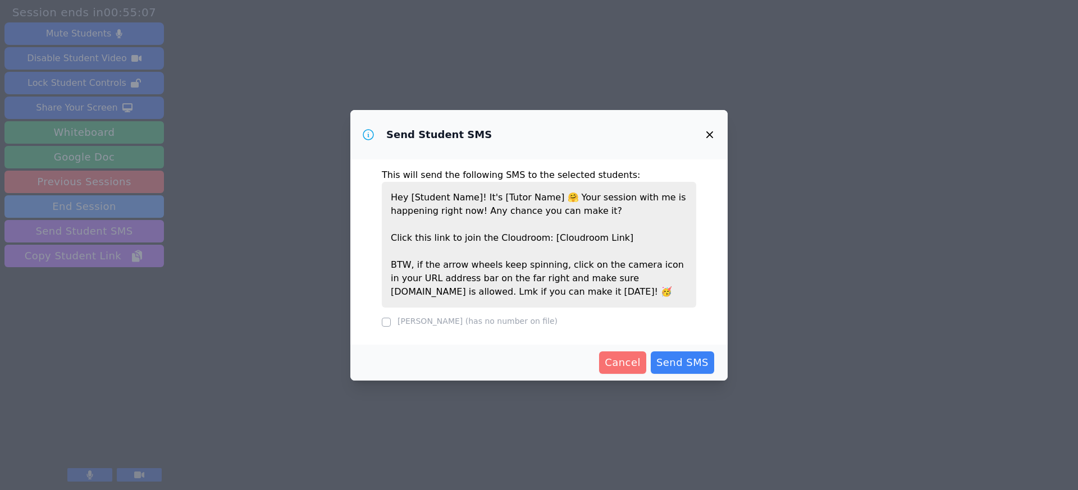
click at [631, 364] on span "Cancel" at bounding box center [622, 363] width 36 height 16
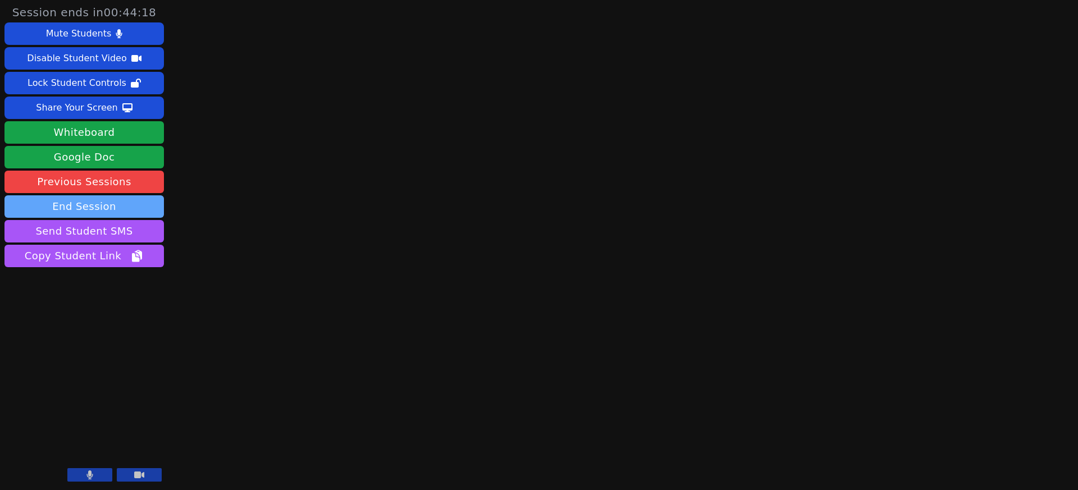
click at [100, 205] on button "End Session" at bounding box center [83, 206] width 159 height 22
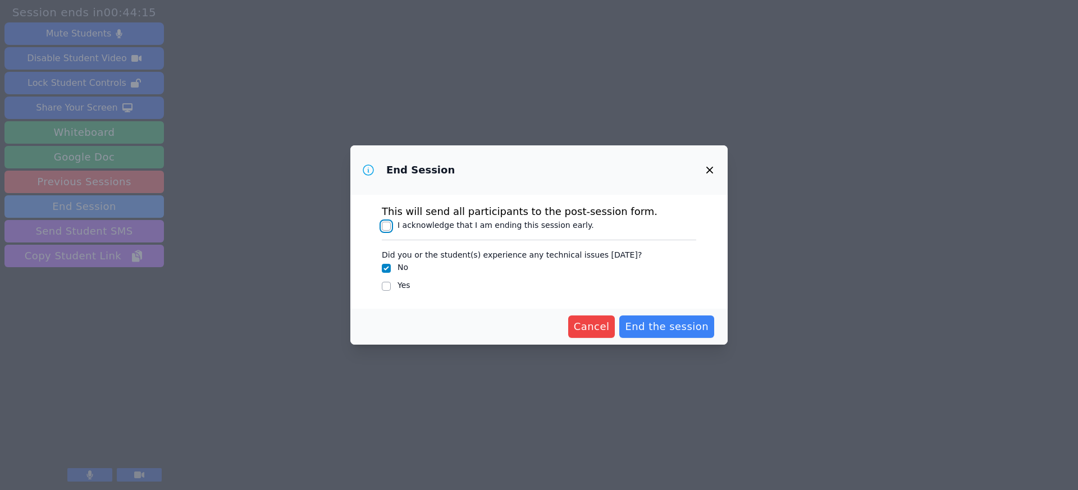
click at [390, 227] on input "I acknowledge that I am ending this session early." at bounding box center [386, 226] width 9 height 9
checkbox input "true"
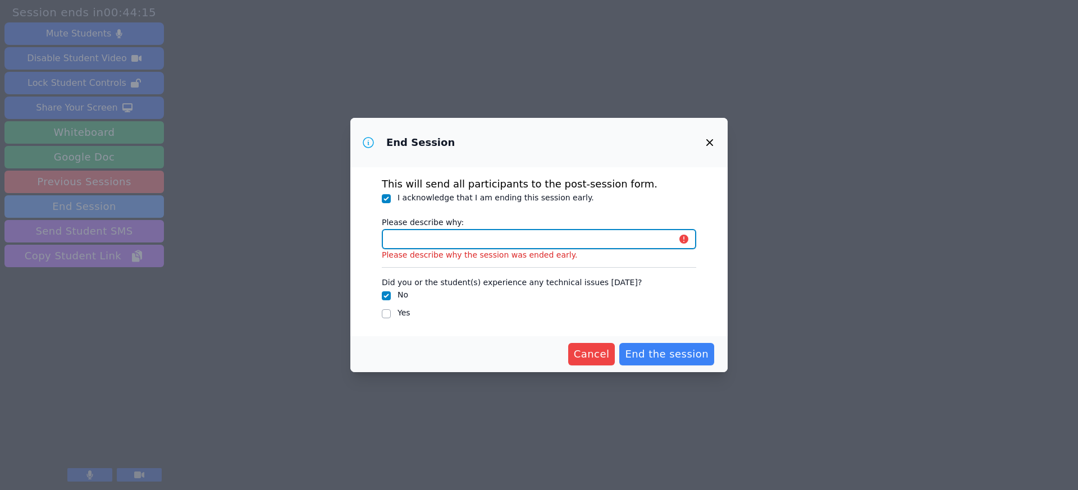
click at [427, 242] on input "Please describe why:" at bounding box center [539, 239] width 314 height 20
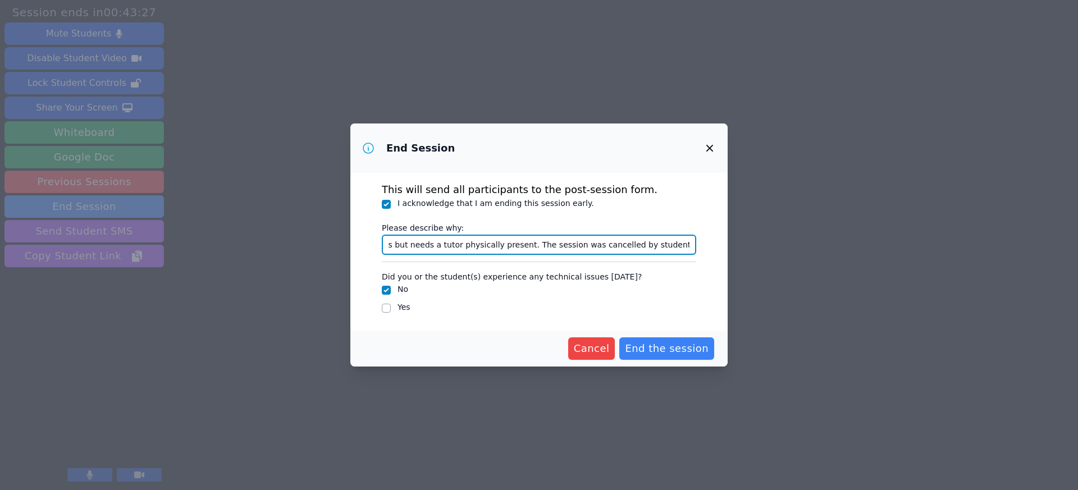
scroll to position [0, 196]
type input "parent said student does not want online sessions but needs a tutor physically …"
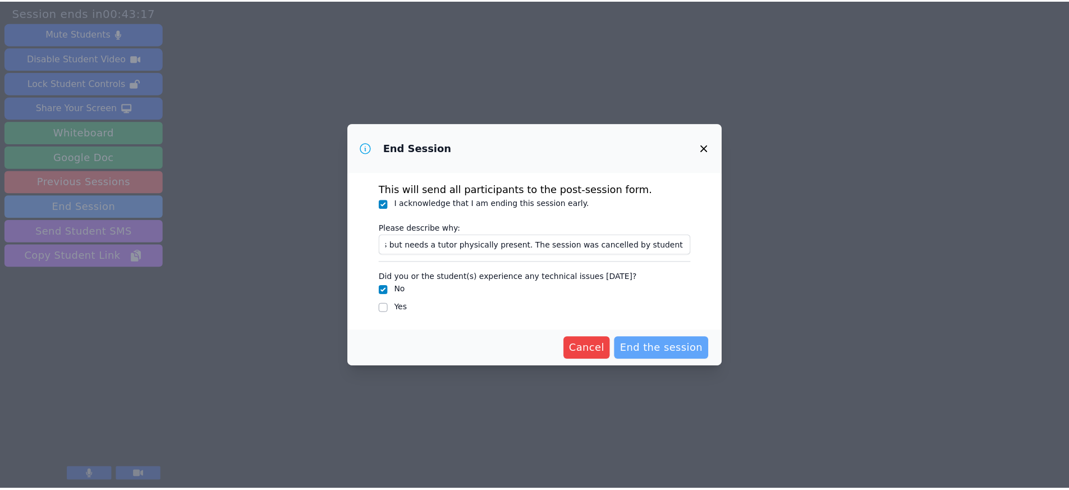
scroll to position [0, 0]
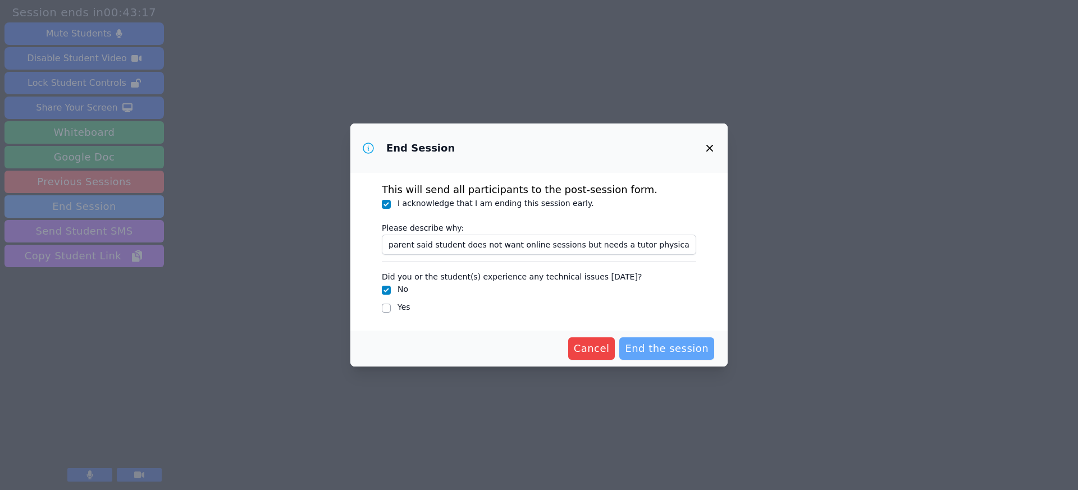
click at [661, 344] on span "End the session" at bounding box center [667, 349] width 84 height 16
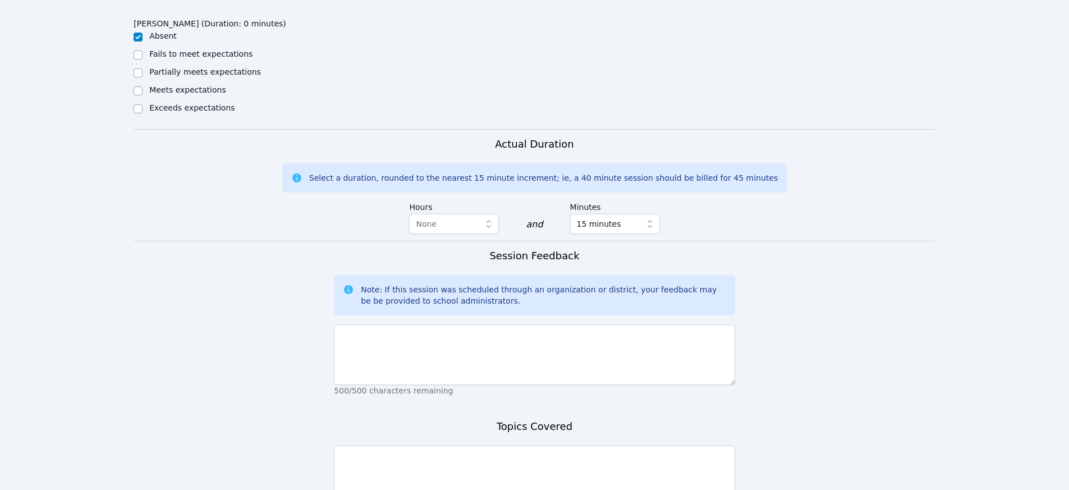
scroll to position [566, 0]
click at [597, 217] on span "15 minutes" at bounding box center [599, 223] width 44 height 13
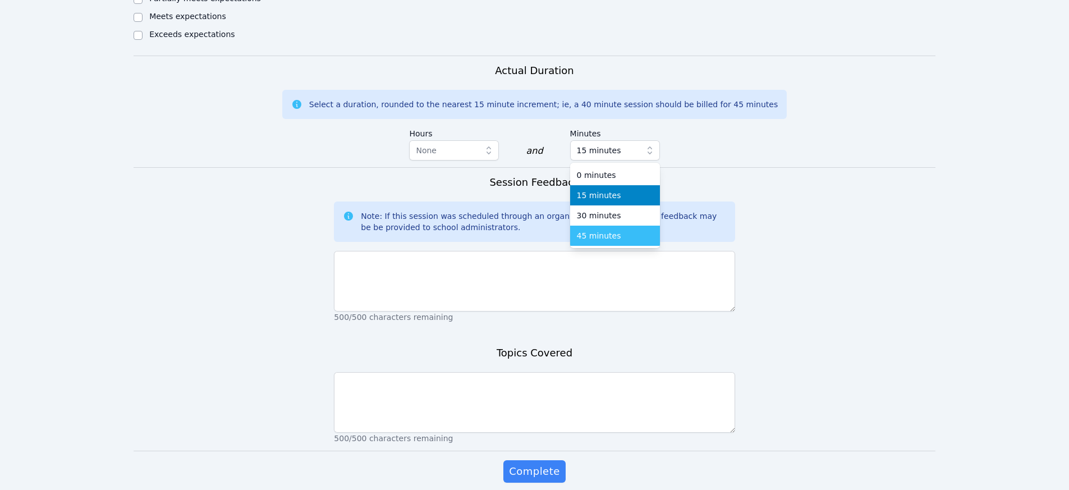
scroll to position [645, 0]
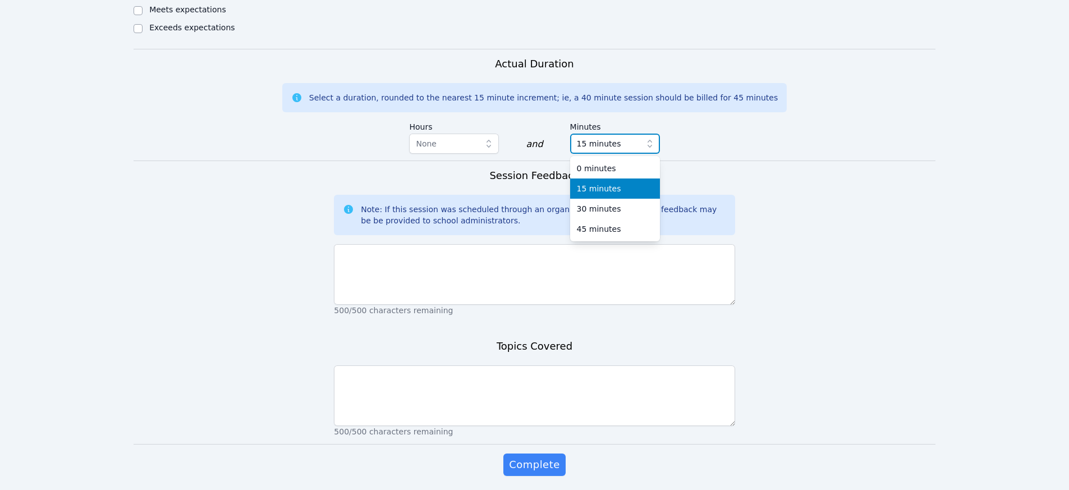
click at [649, 140] on icon "button" at bounding box center [650, 144] width 4 height 8
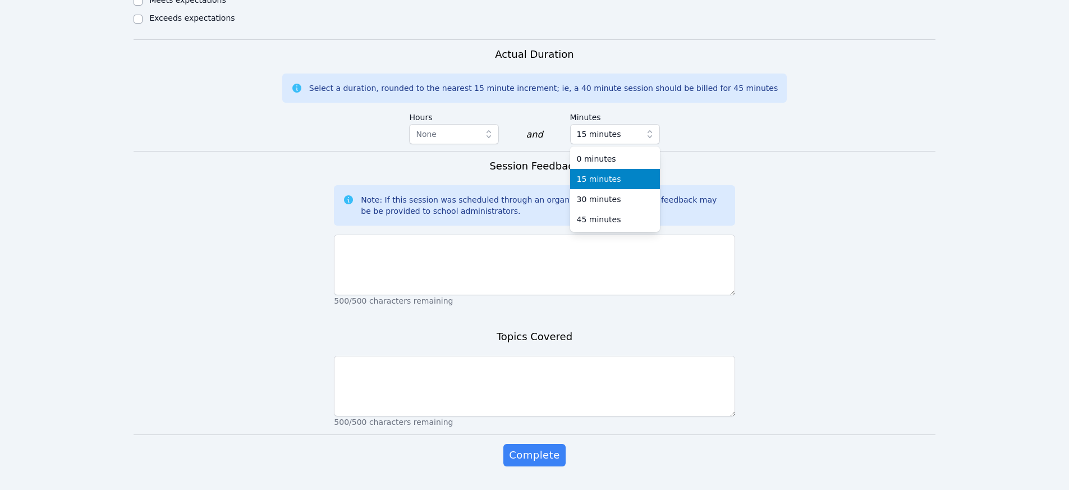
scroll to position [672, 0]
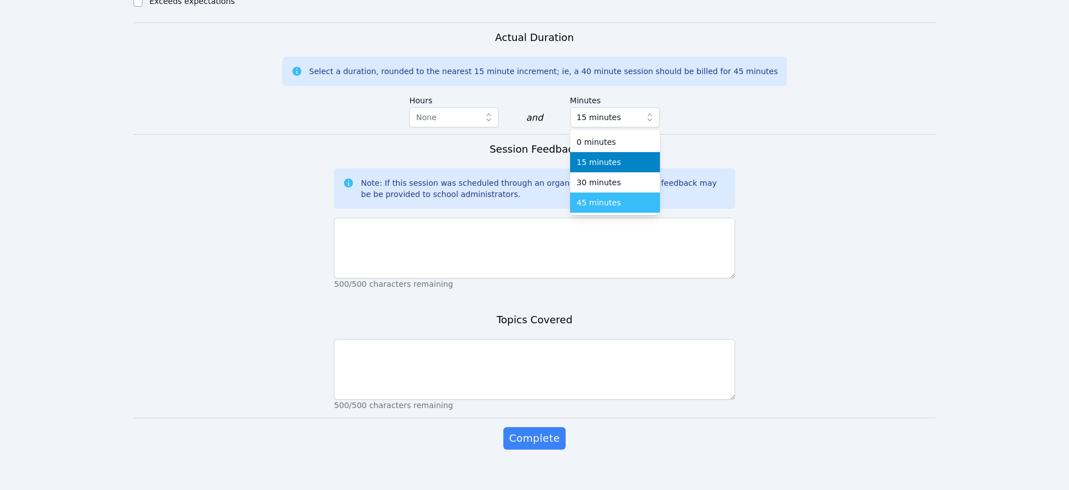
click at [590, 197] on span "45 minutes" at bounding box center [599, 202] width 44 height 11
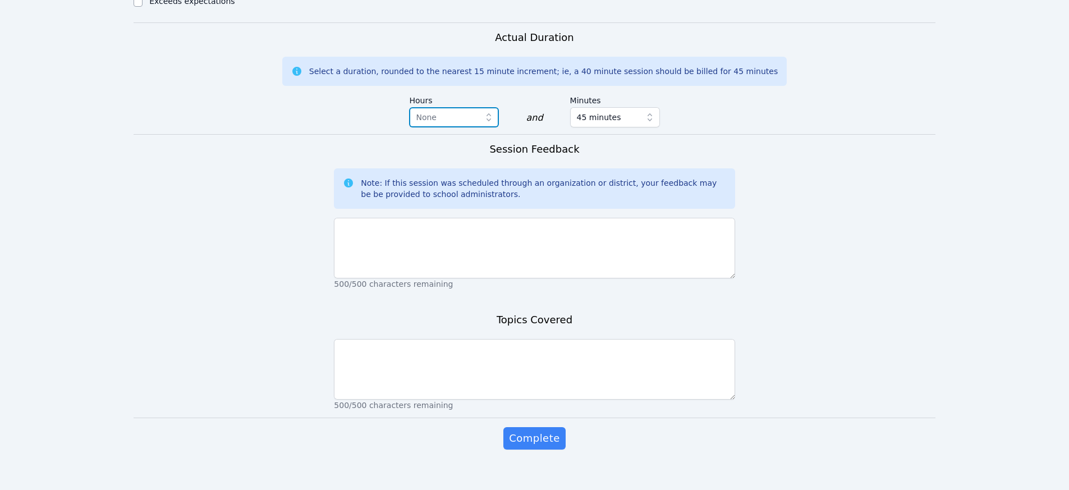
click at [442, 111] on span "None" at bounding box center [446, 117] width 61 height 13
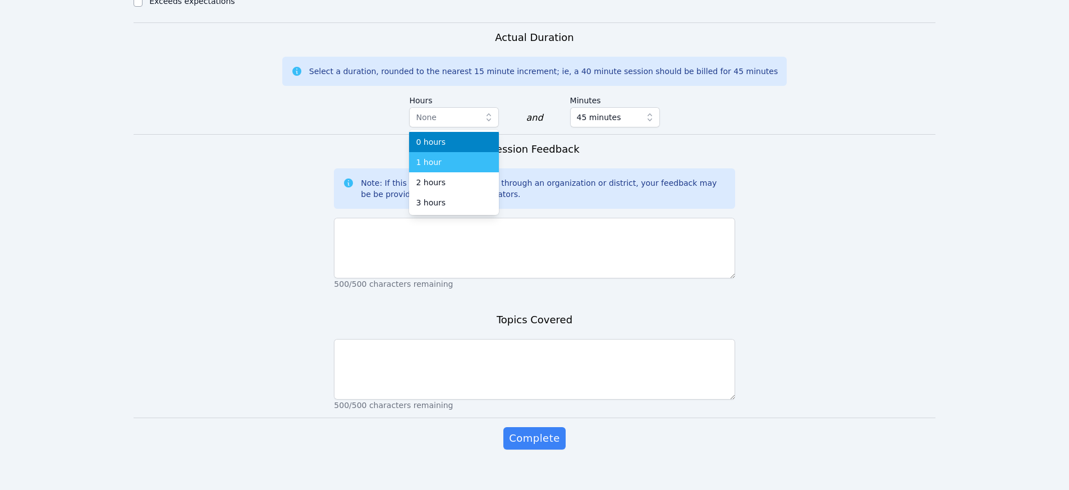
click at [441, 152] on li "1 hour" at bounding box center [454, 162] width 90 height 20
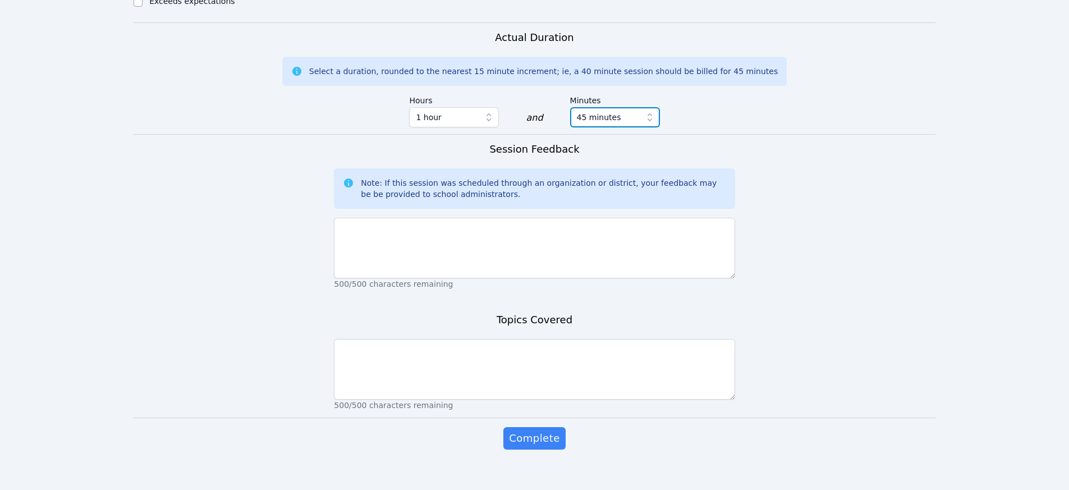
click at [592, 111] on span "45 minutes" at bounding box center [599, 117] width 44 height 13
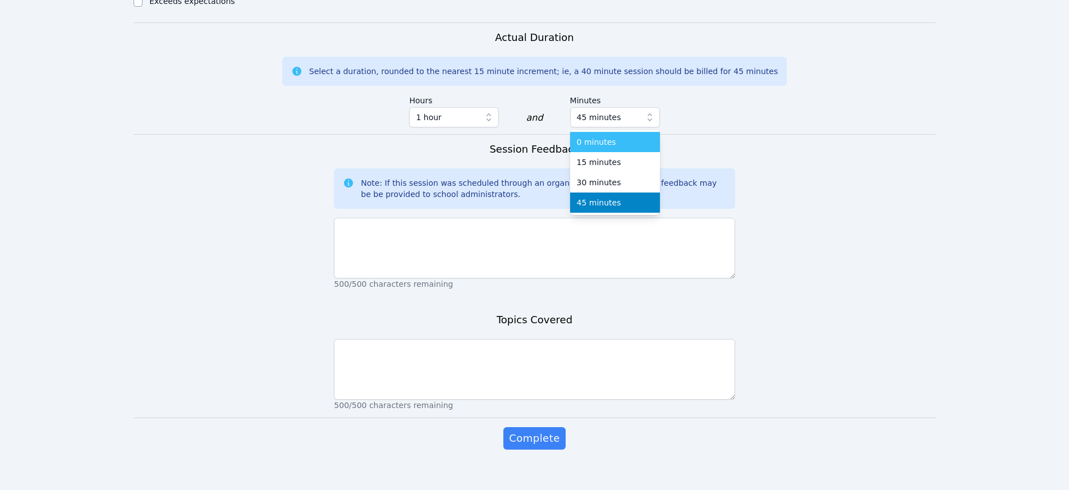
click at [597, 136] on span "0 minutes" at bounding box center [596, 141] width 39 height 11
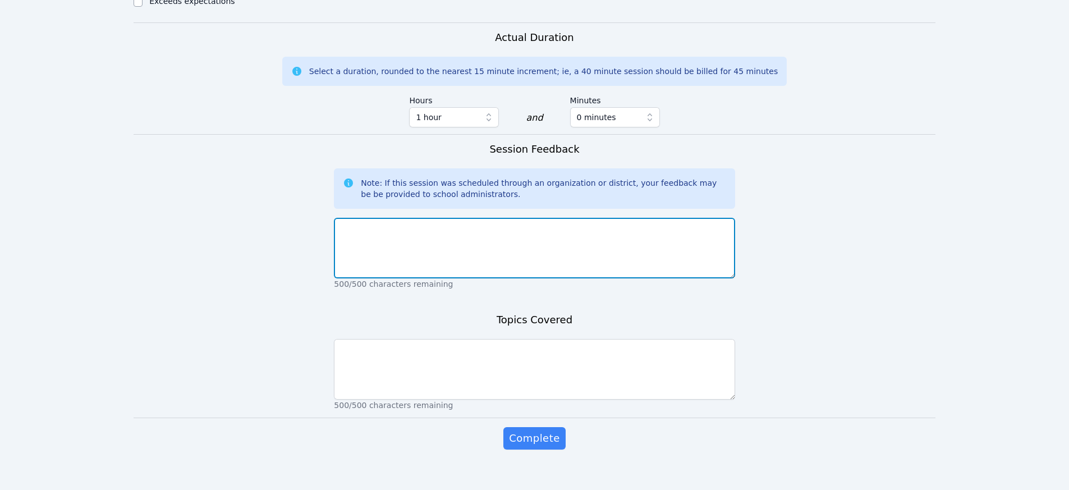
click at [438, 218] on textarea at bounding box center [534, 248] width 401 height 61
type textarea "student and parent cancelled session, saying that the student felt that they ne…"
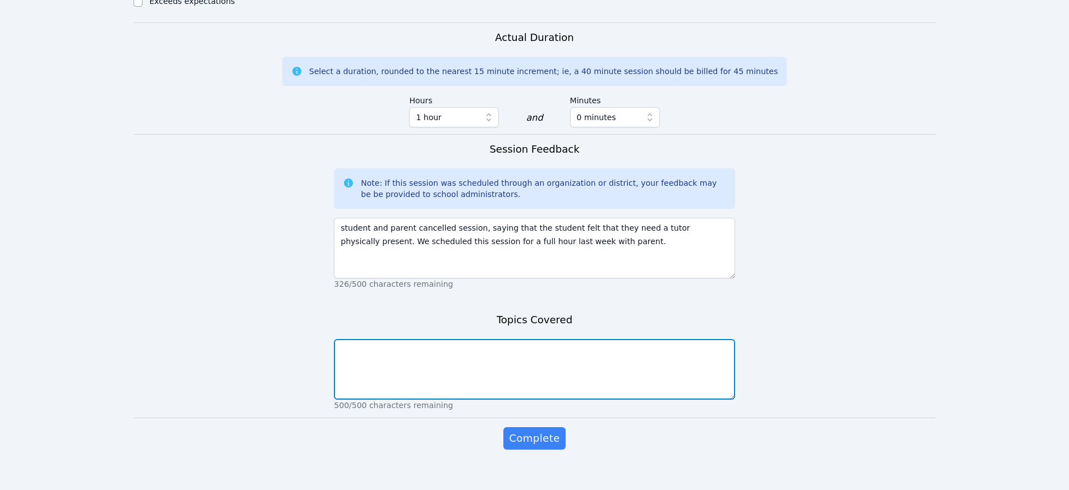
click at [405, 366] on textarea at bounding box center [534, 369] width 401 height 61
type textarea "n/a"
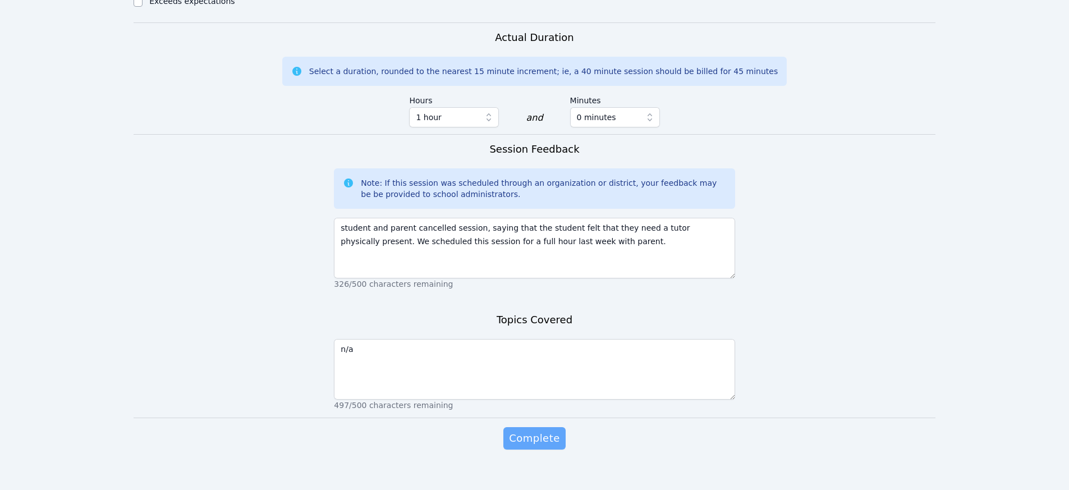
click at [538, 430] on span "Complete" at bounding box center [534, 438] width 51 height 16
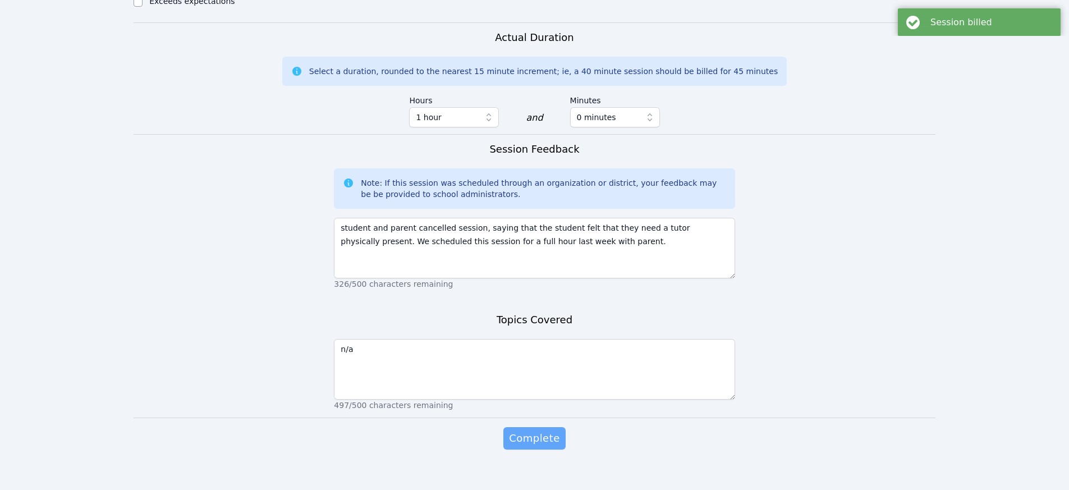
scroll to position [0, 0]
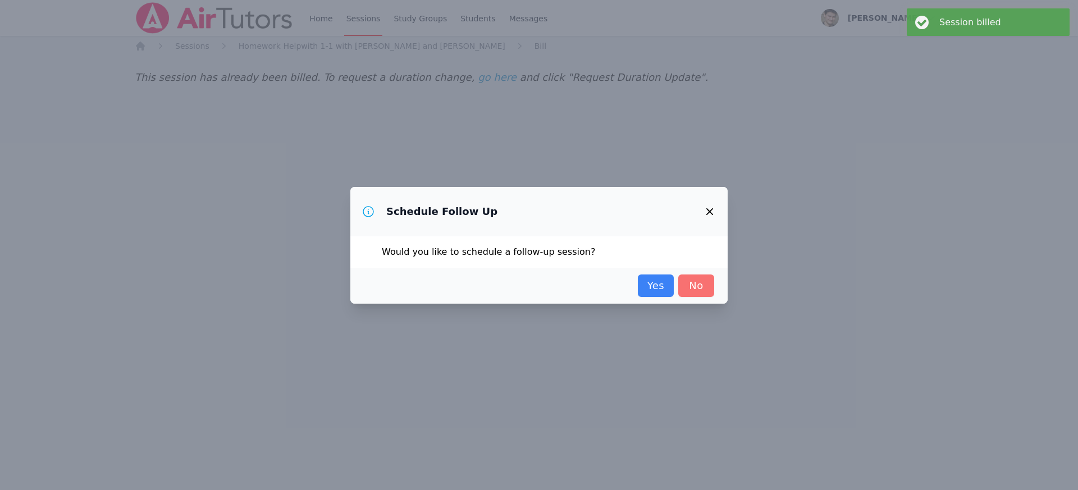
click at [698, 282] on link "No" at bounding box center [696, 285] width 36 height 22
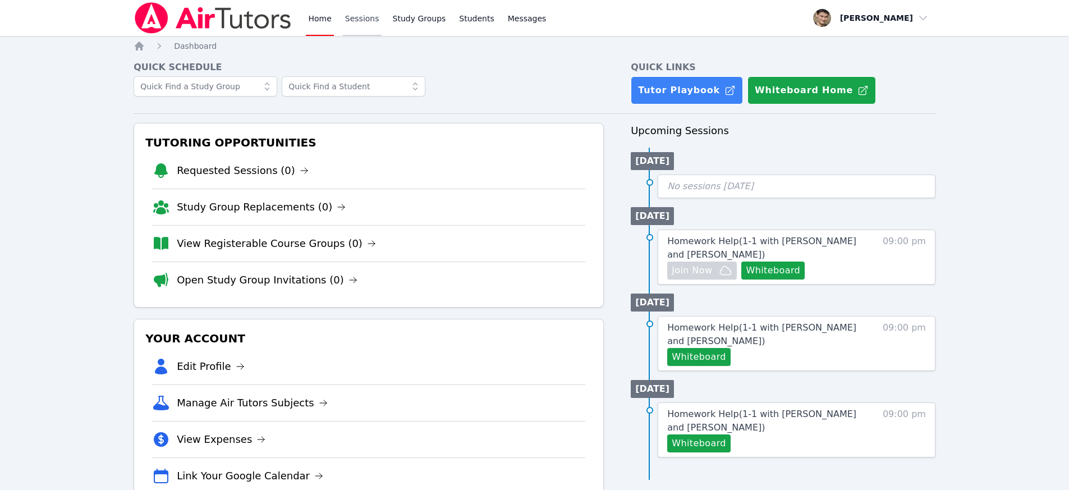
click at [367, 19] on link "Sessions" at bounding box center [362, 18] width 39 height 36
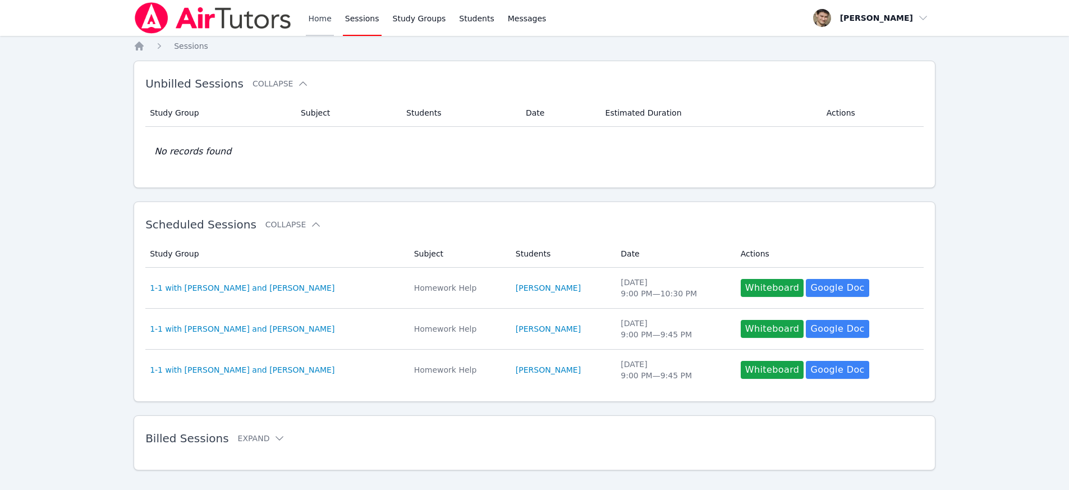
click at [313, 21] on link "Home" at bounding box center [319, 18] width 27 height 36
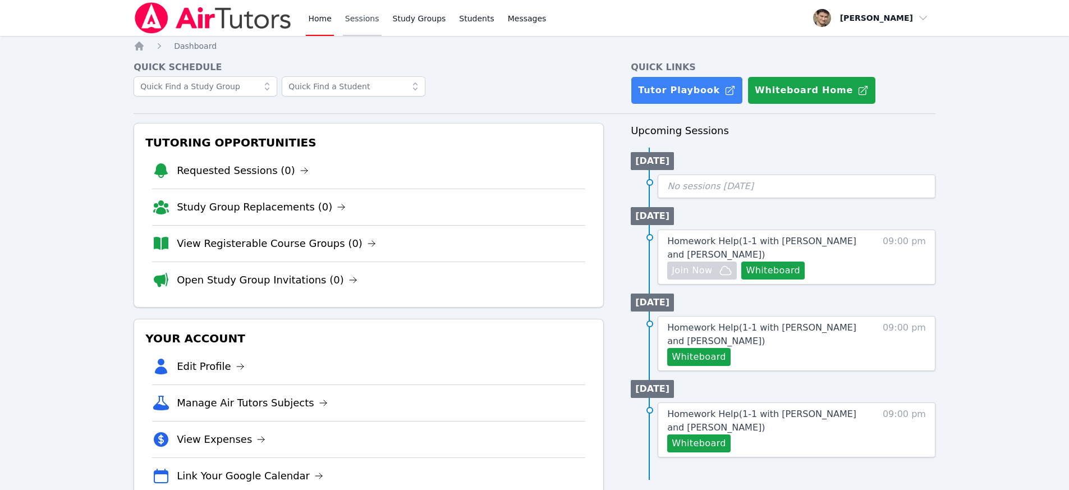
click at [354, 20] on link "Sessions" at bounding box center [362, 18] width 39 height 36
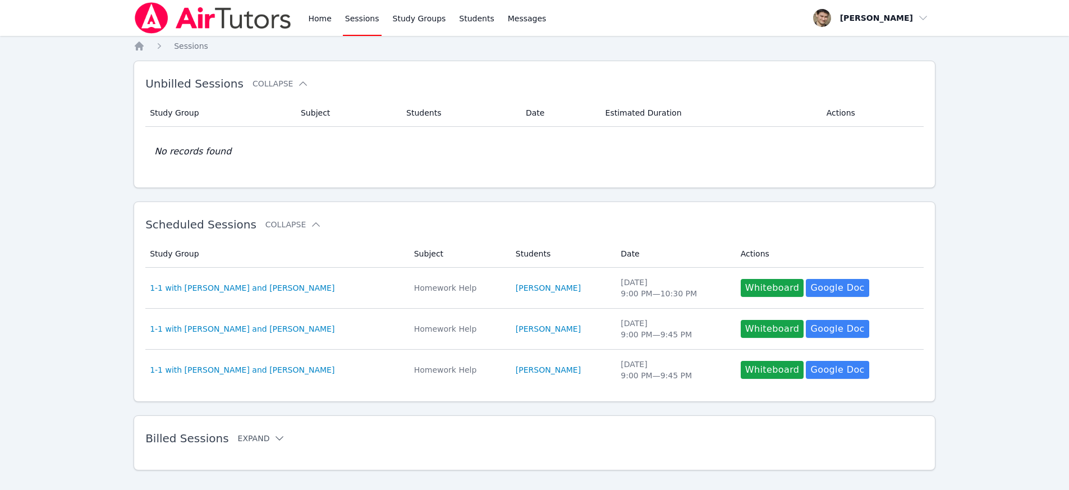
click at [258, 435] on button "Expand" at bounding box center [262, 438] width 48 height 11
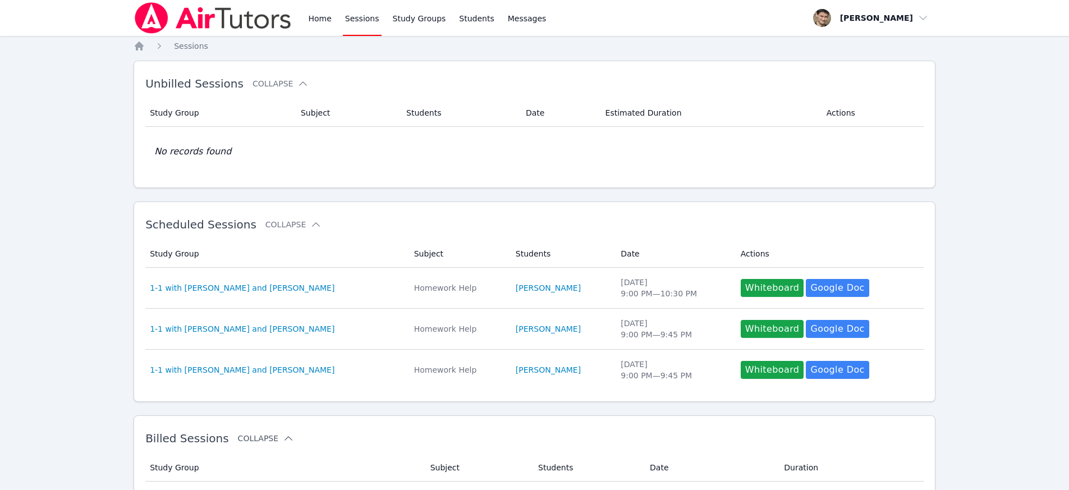
click at [264, 436] on button "Collapse" at bounding box center [266, 438] width 56 height 11
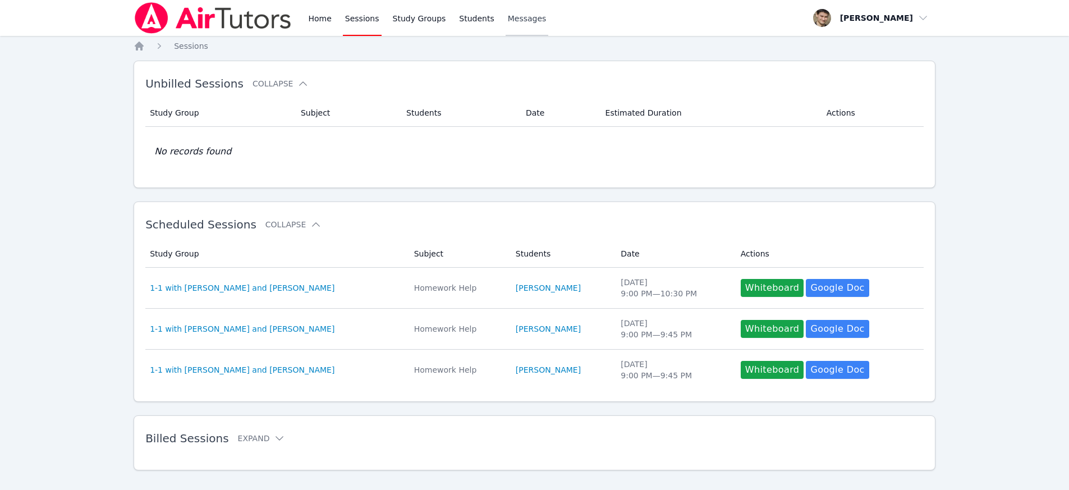
click at [522, 11] on link "Messages" at bounding box center [527, 18] width 43 height 36
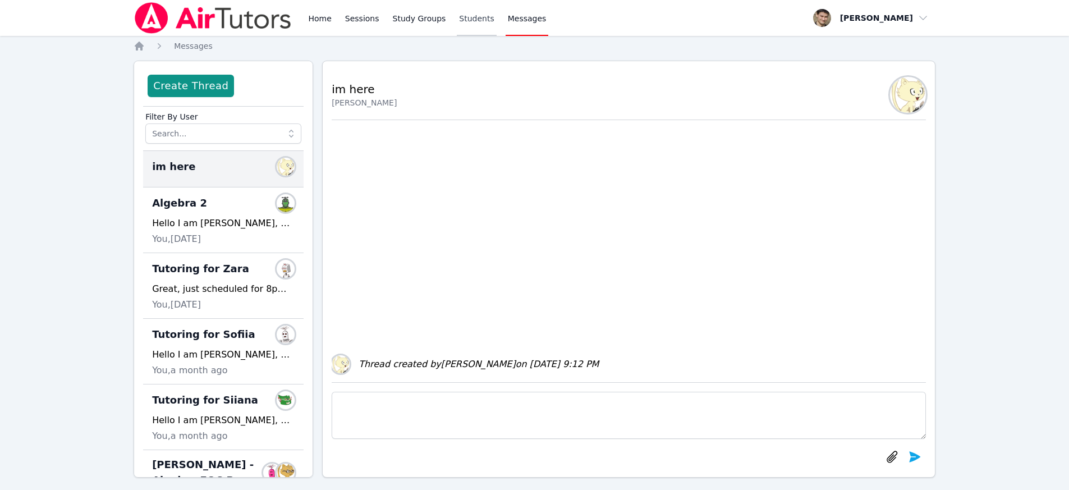
click at [470, 24] on link "Students" at bounding box center [476, 18] width 39 height 36
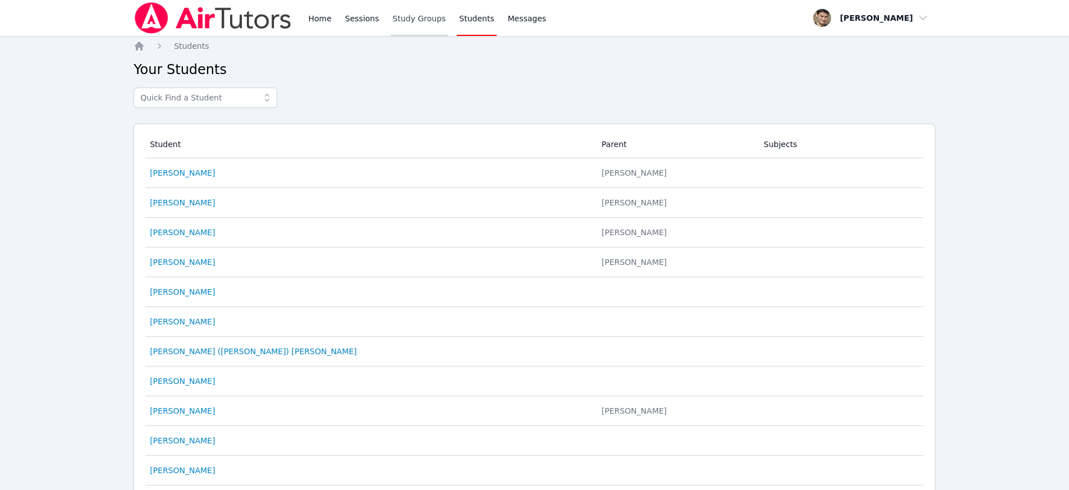
click at [425, 15] on link "Study Groups" at bounding box center [420, 18] width 58 height 36
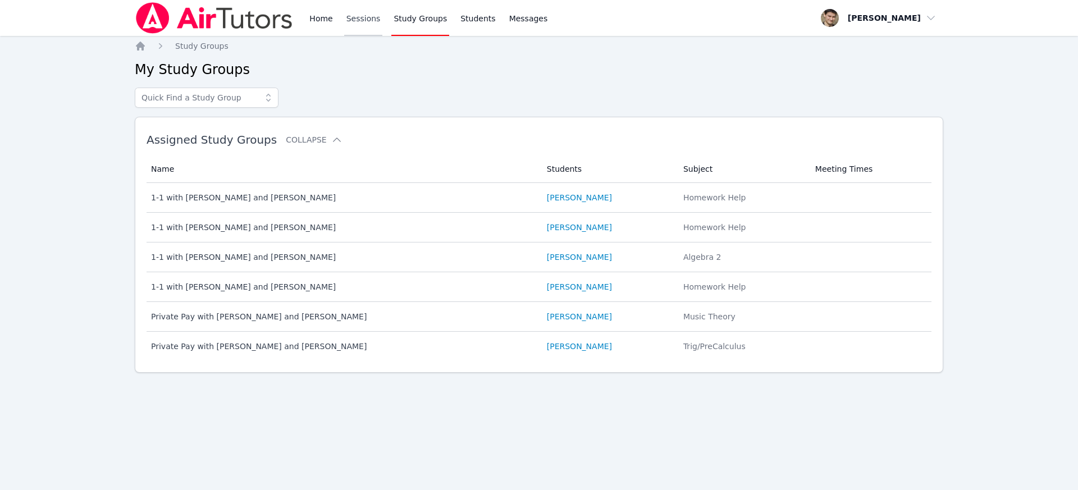
click at [366, 21] on link "Sessions" at bounding box center [363, 18] width 39 height 36
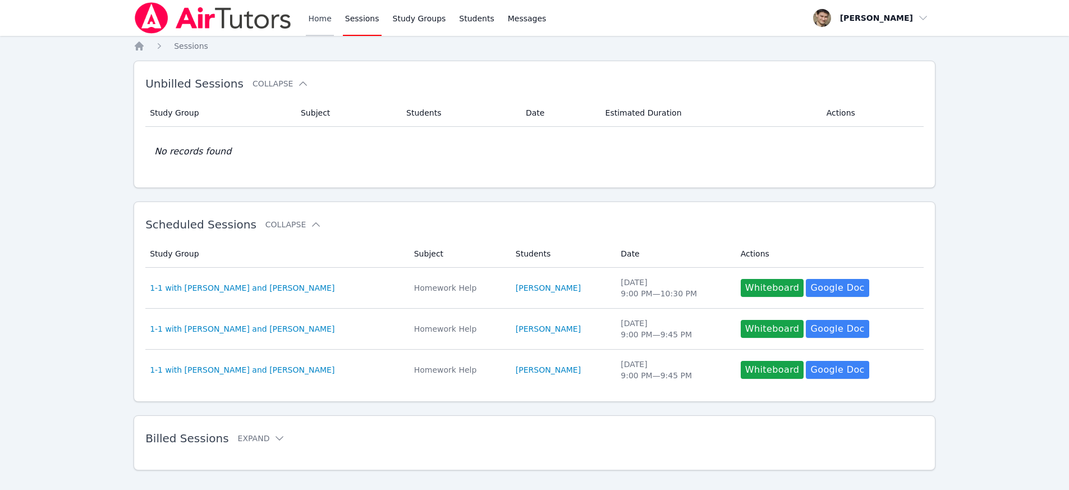
click at [318, 16] on link "Home" at bounding box center [319, 18] width 27 height 36
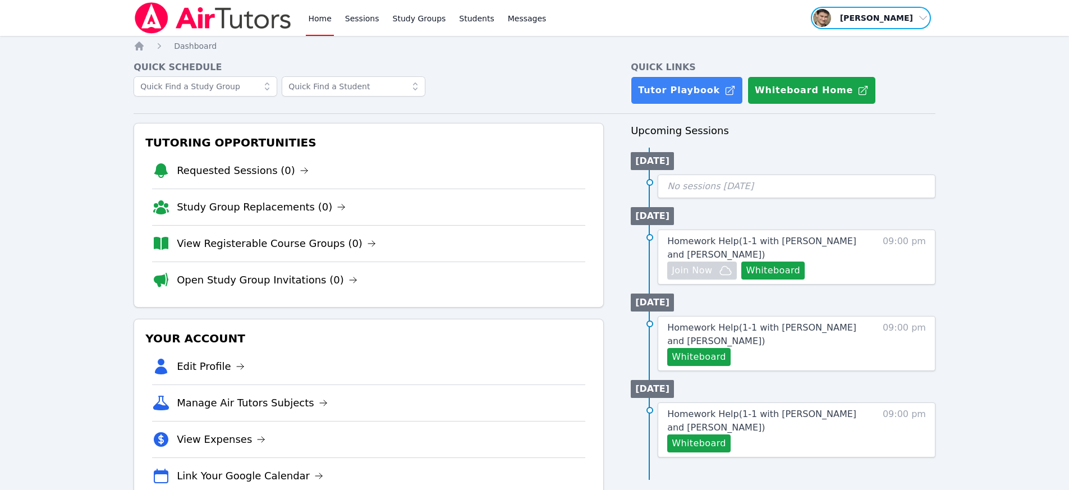
click at [870, 20] on span "button" at bounding box center [871, 18] width 122 height 25
click at [149, 176] on div "Tutoring Opportunities Requested Sessions (0) Study Group Replacements (0) View…" at bounding box center [369, 215] width 470 height 185
click at [878, 17] on span "button" at bounding box center [871, 18] width 122 height 25
click at [969, 79] on div "Home Sessions Study Groups Students Messages Open user menu David Alaverdian Pr…" at bounding box center [534, 263] width 1069 height 526
click at [895, 21] on span "button" at bounding box center [871, 18] width 122 height 25
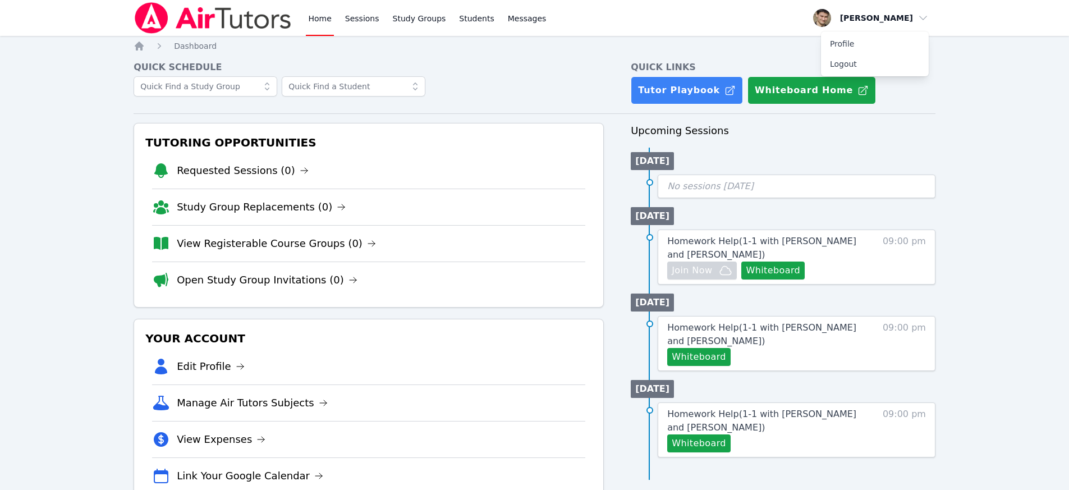
click at [997, 161] on div "Home Sessions Study Groups Students Messages Open user menu David Alaverdian Pr…" at bounding box center [534, 263] width 1069 height 526
click at [359, 21] on link "Sessions" at bounding box center [362, 18] width 39 height 36
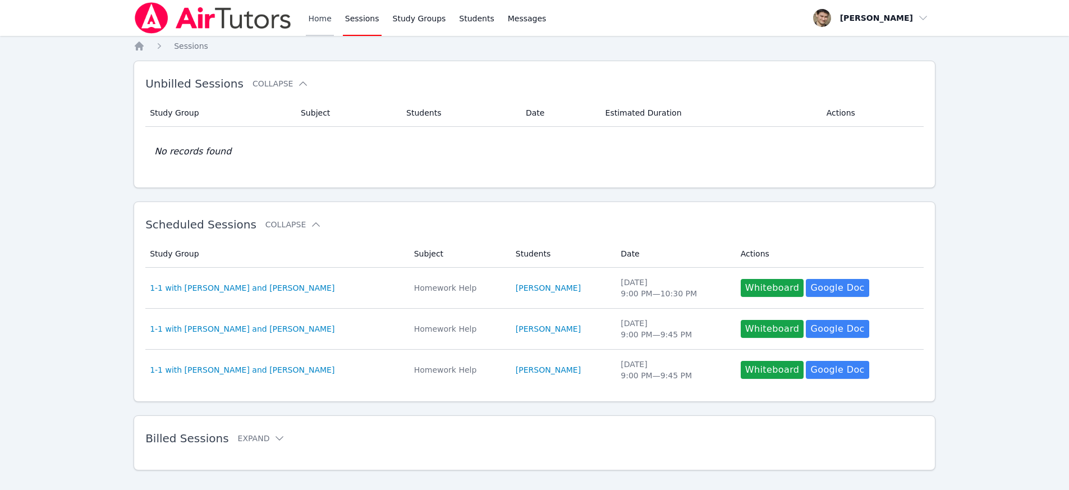
click at [321, 22] on link "Home" at bounding box center [319, 18] width 27 height 36
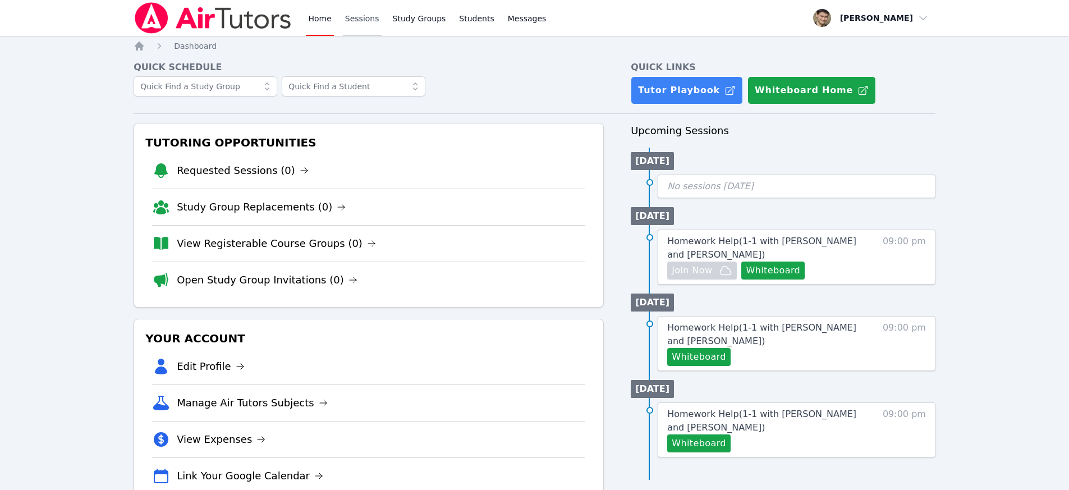
click at [343, 19] on link "Sessions" at bounding box center [362, 18] width 39 height 36
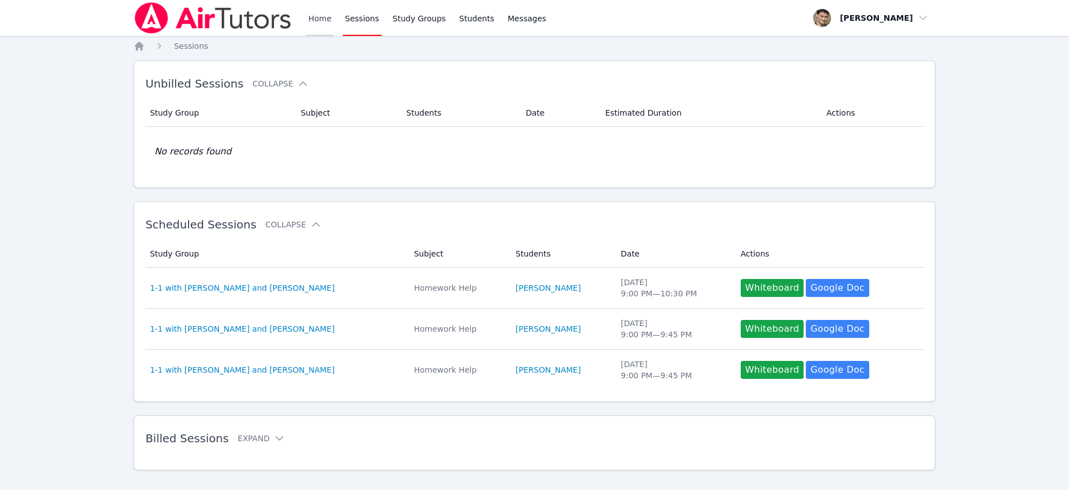
click at [310, 21] on link "Home" at bounding box center [319, 18] width 27 height 36
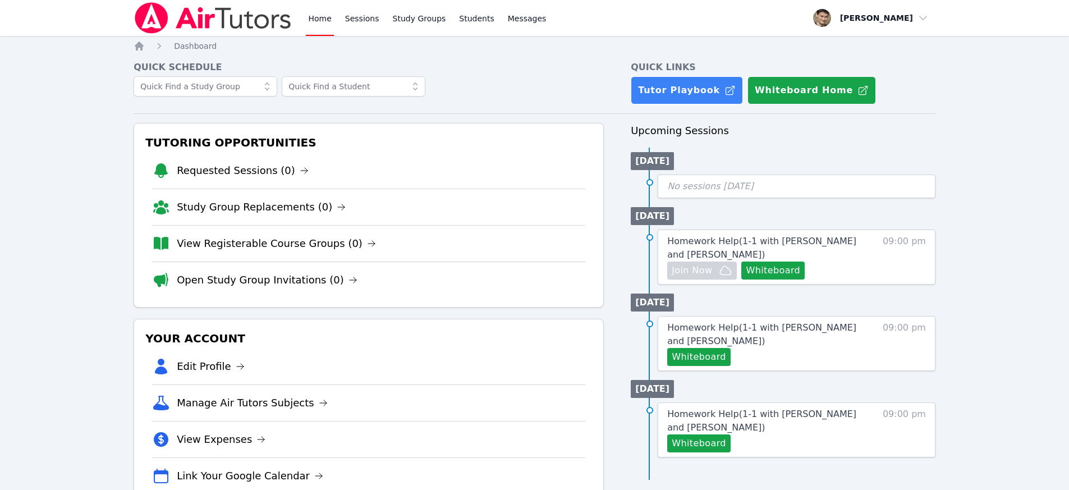
click at [974, 326] on div "Home Sessions Study Groups Students Messages Open user menu David Alaverdian Op…" at bounding box center [534, 263] width 1069 height 526
click at [419, 15] on link "Study Groups" at bounding box center [420, 18] width 58 height 36
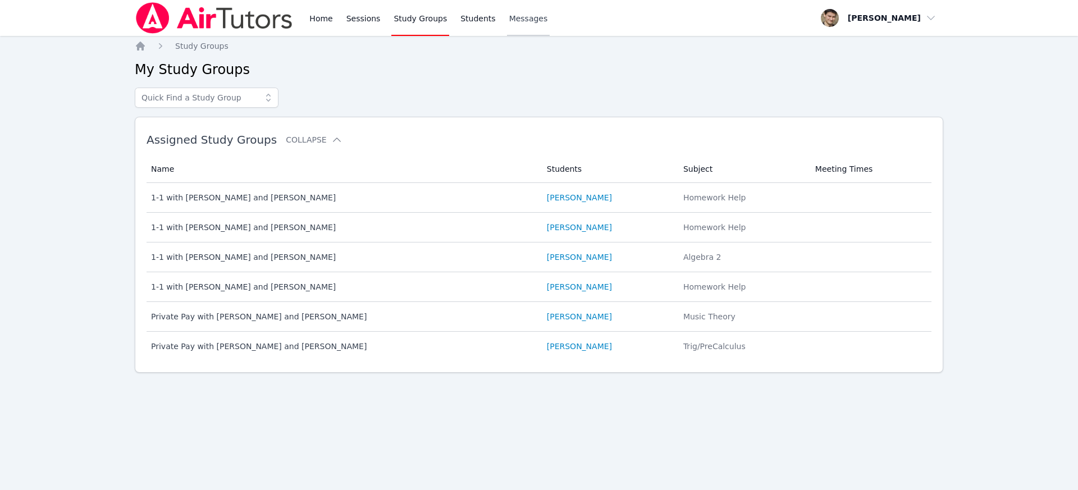
click at [522, 14] on span "Messages" at bounding box center [528, 18] width 39 height 11
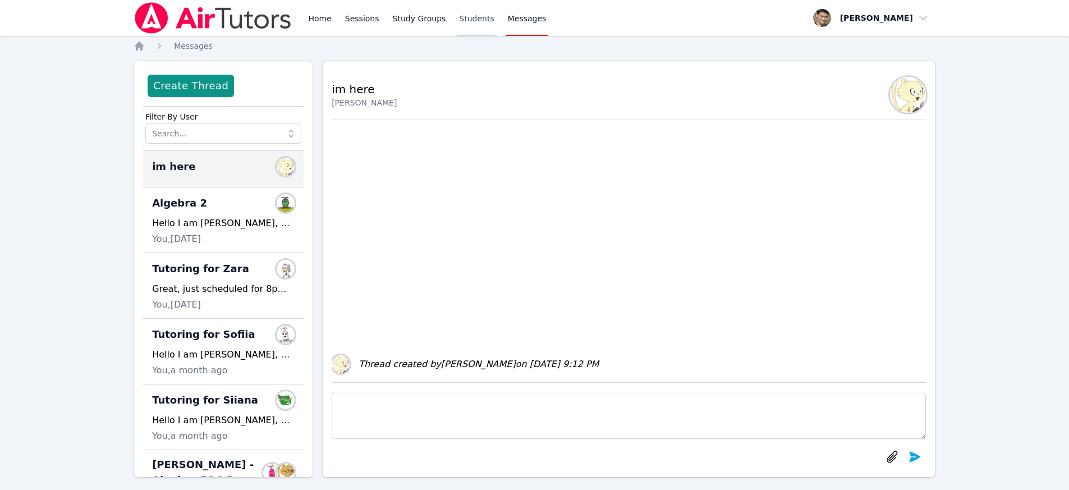
click at [471, 19] on link "Students" at bounding box center [476, 18] width 39 height 36
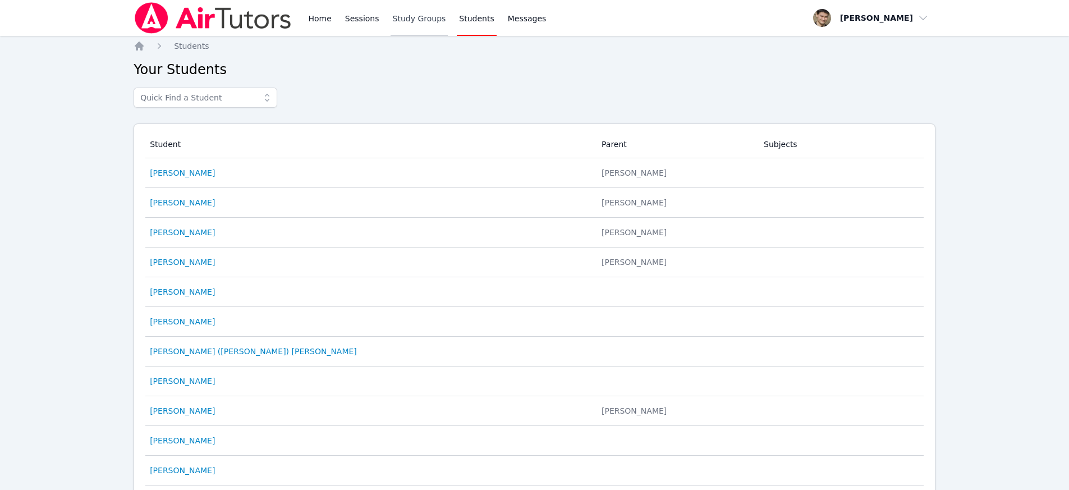
click at [417, 17] on link "Study Groups" at bounding box center [420, 18] width 58 height 36
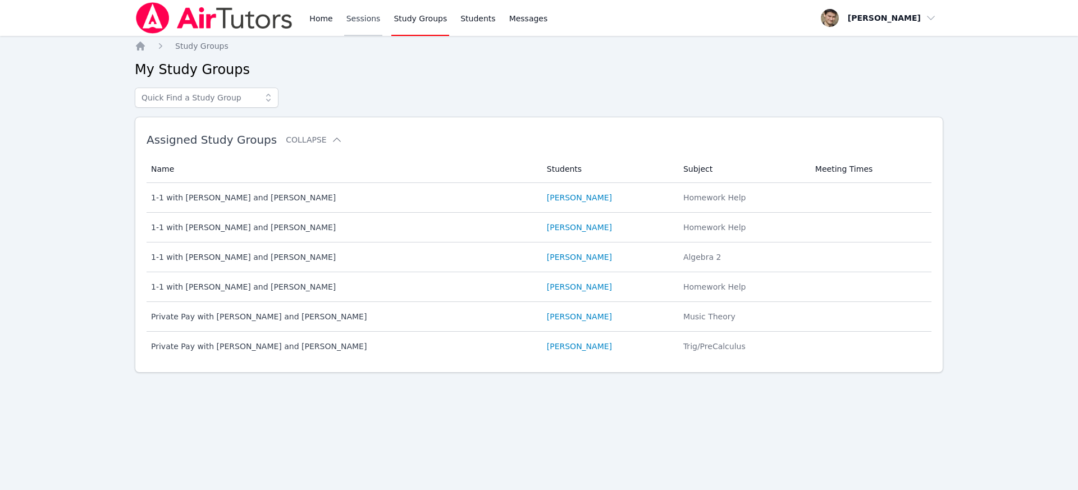
click at [363, 21] on link "Sessions" at bounding box center [363, 18] width 39 height 36
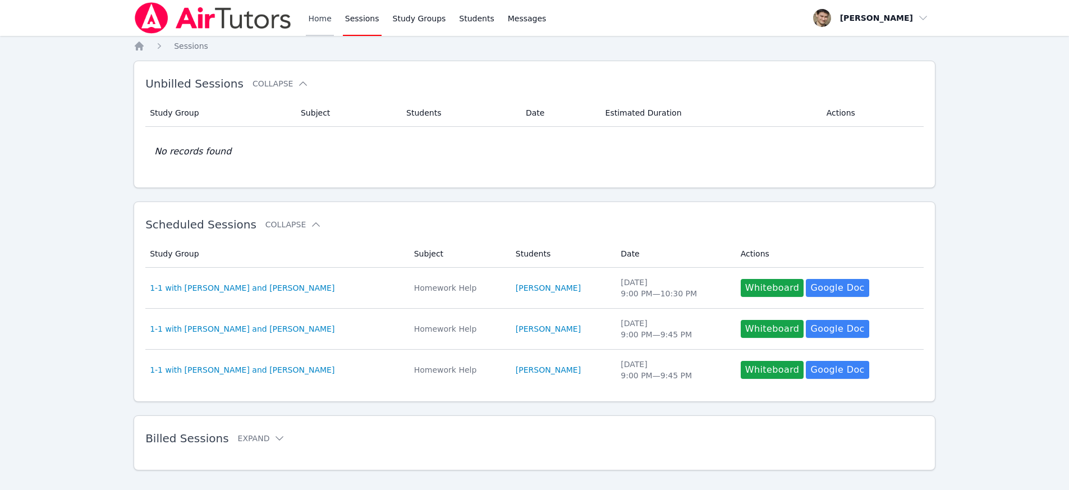
click at [314, 16] on link "Home" at bounding box center [319, 18] width 27 height 36
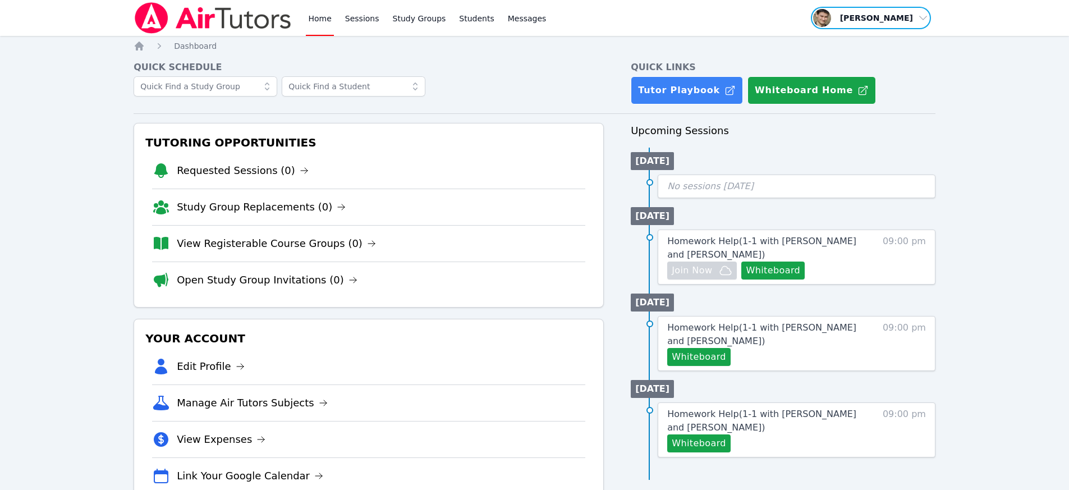
click at [900, 17] on span "button" at bounding box center [871, 18] width 122 height 25
click at [849, 61] on button "Logout" at bounding box center [875, 64] width 108 height 20
